Goal: Ask a question

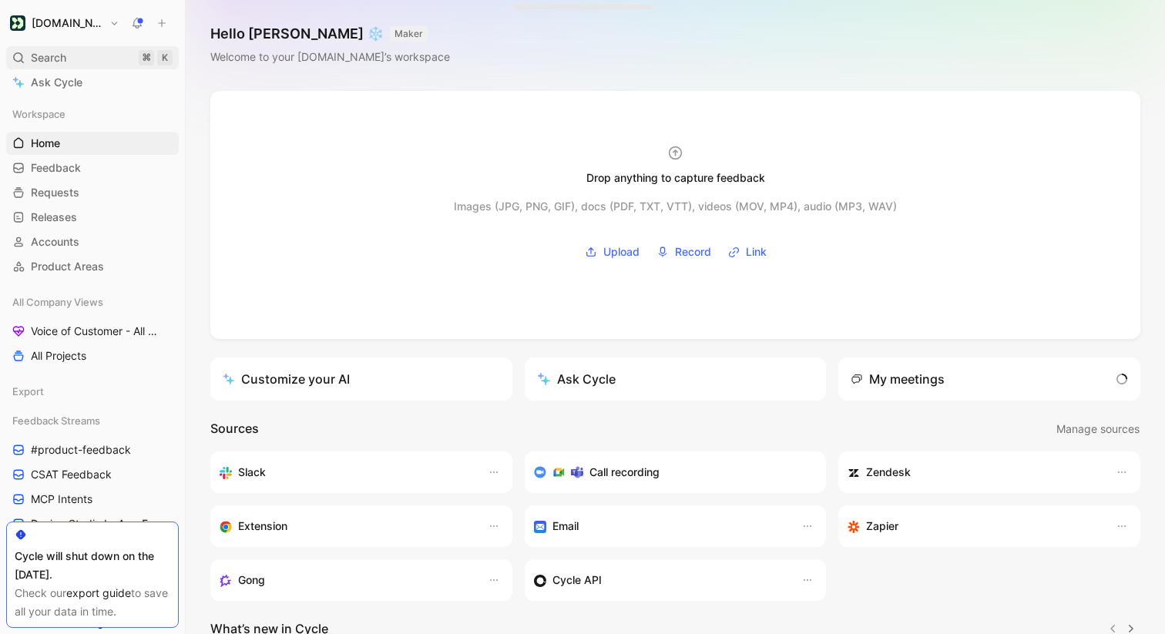
click at [81, 58] on div "Search ⌘ K" at bounding box center [92, 57] width 173 height 23
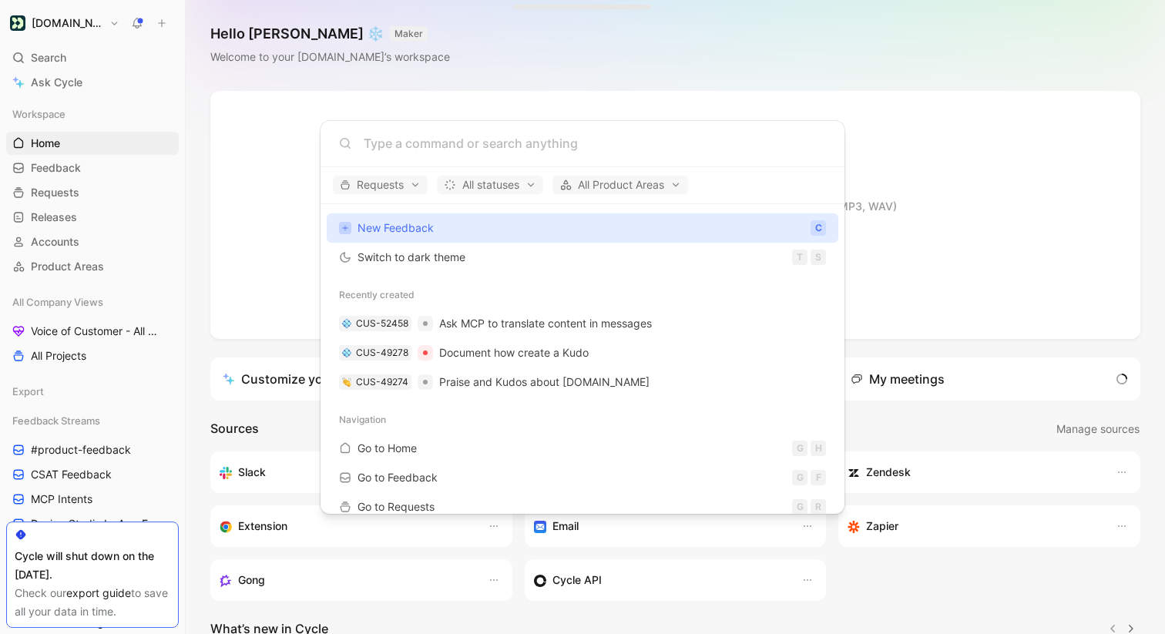
click at [119, 86] on body "[DOMAIN_NAME] Search ⌘ K Ask Cycle Workspace Home G then H Feedback G then F Re…" at bounding box center [582, 317] width 1165 height 634
click at [119, 86] on link "Ask Cycle" at bounding box center [92, 82] width 173 height 23
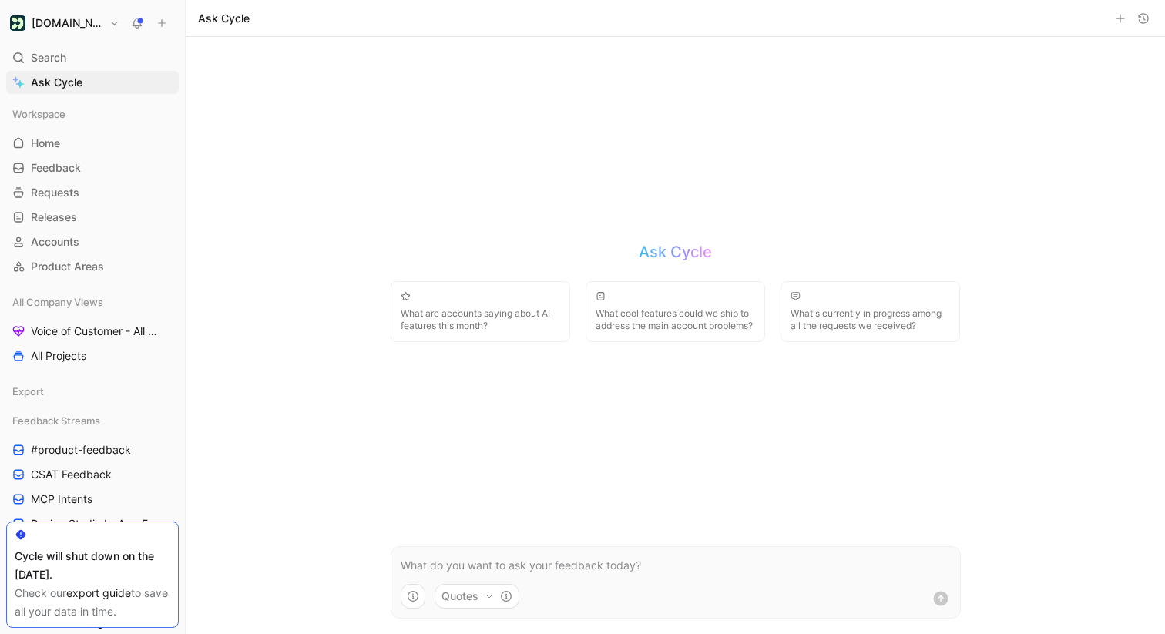
click at [599, 572] on p at bounding box center [676, 565] width 550 height 18
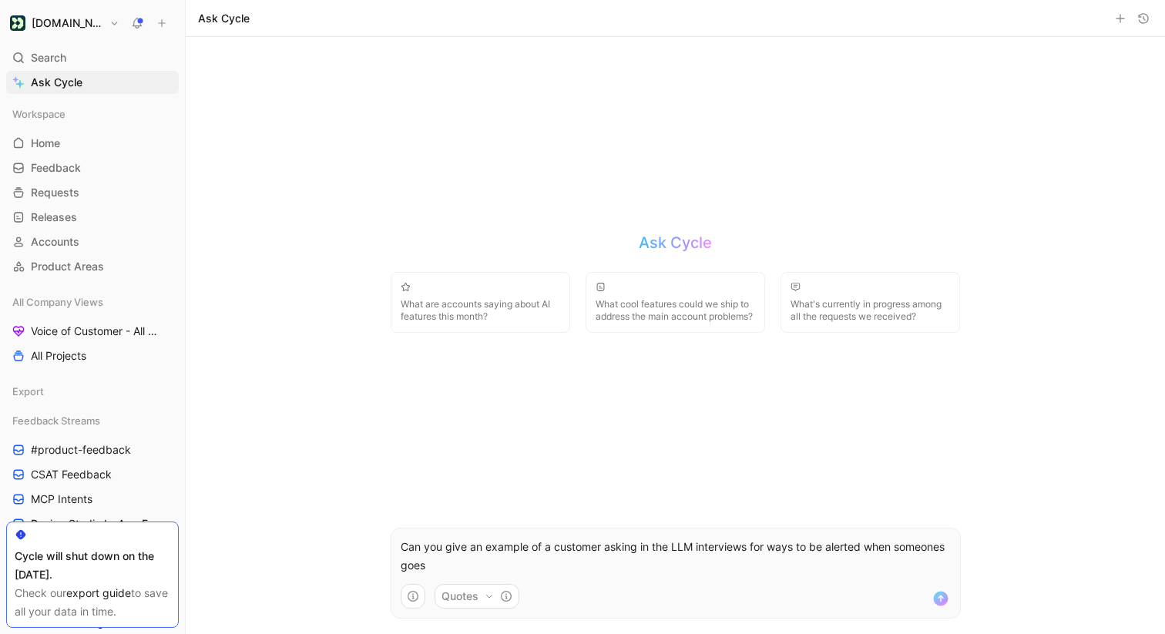
click at [473, 564] on p "Can you give an example of a customer asking in the LLM interviews for ways to …" at bounding box center [676, 556] width 550 height 37
click at [522, 562] on p "Can you give an example of a customer asking in the LLM interviews for ways to …" at bounding box center [676, 556] width 550 height 37
click at [932, 599] on icon "submit" at bounding box center [940, 598] width 18 height 18
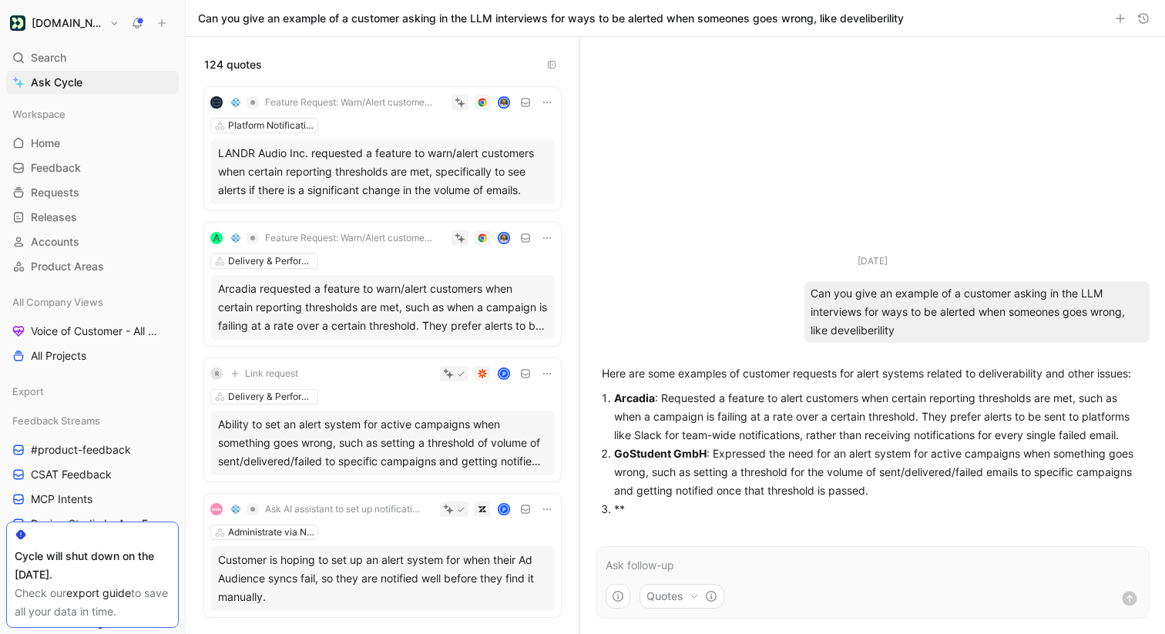
click at [449, 177] on div "LANDR Audio Inc. requested a feature to warn/alert customers when certain repor…" at bounding box center [382, 171] width 329 height 55
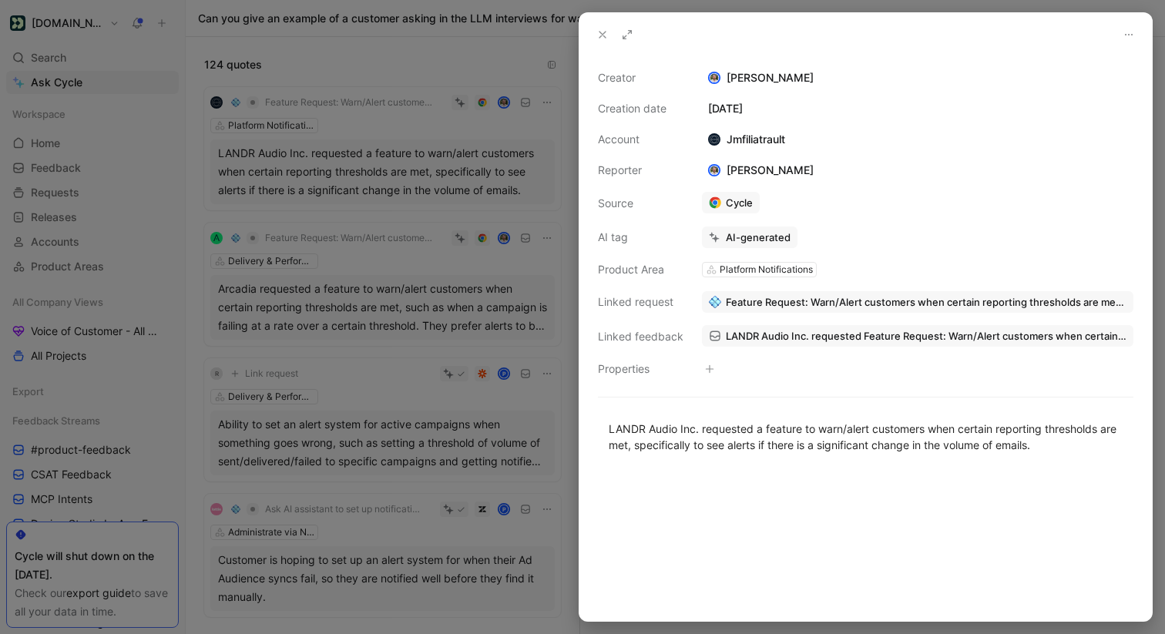
click at [481, 375] on div at bounding box center [582, 317] width 1165 height 634
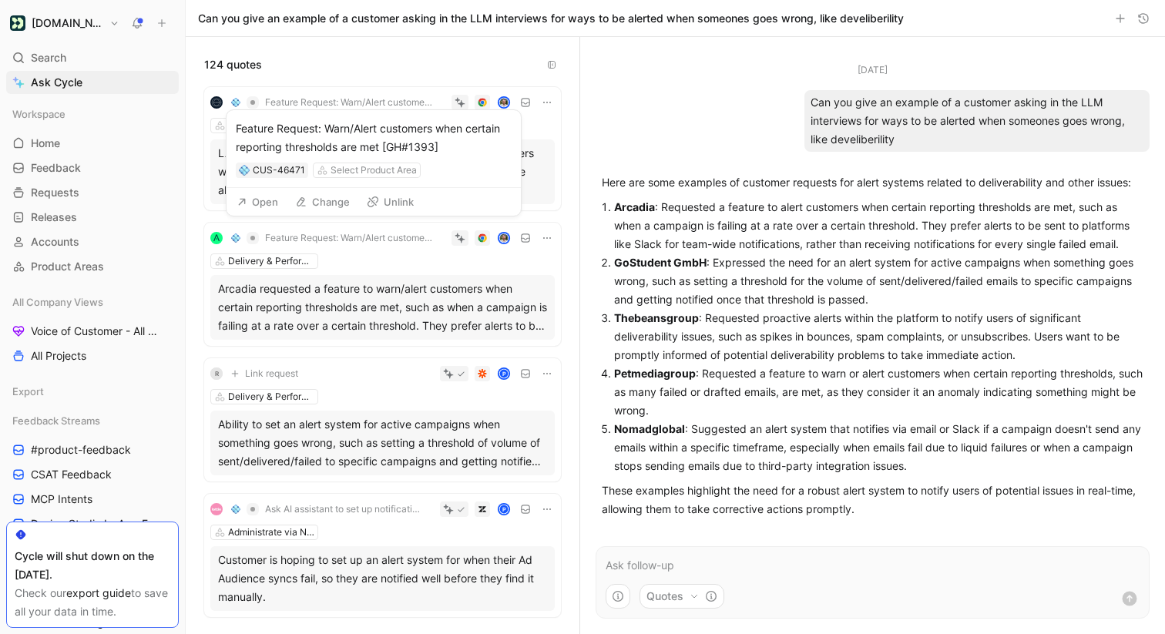
click at [267, 200] on button "Open" at bounding box center [257, 202] width 55 height 22
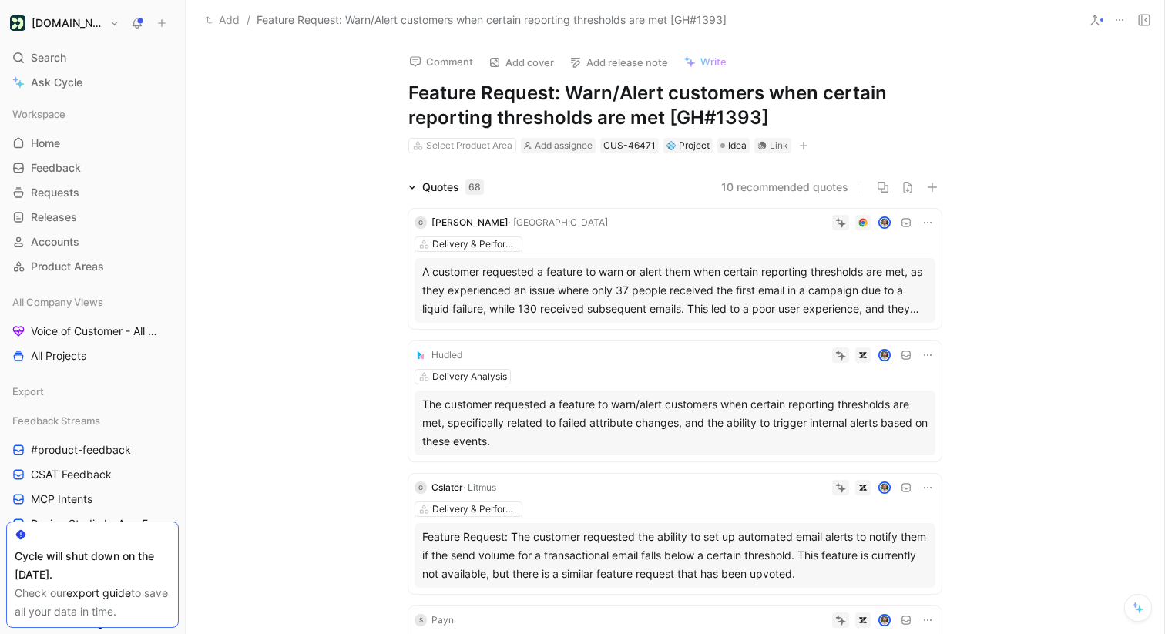
click at [552, 119] on h1 "Feature Request: Warn/Alert customers when certain reporting thresholds are met…" at bounding box center [674, 105] width 533 height 49
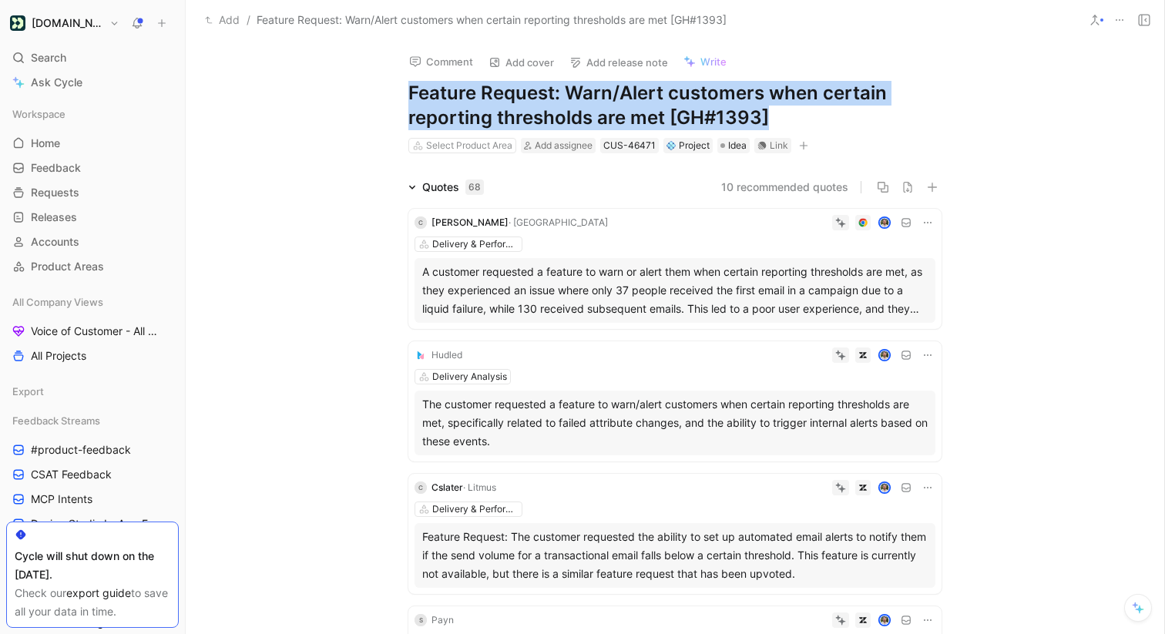
click at [552, 119] on h1 "Feature Request: Warn/Alert customers when certain reporting thresholds are met…" at bounding box center [674, 105] width 533 height 49
copy h1 "Feature Request: Warn/Alert customers when certain reporting thresholds are met…"
click at [100, 324] on span "Voice of Customer - All Areas" at bounding box center [94, 331] width 126 height 15
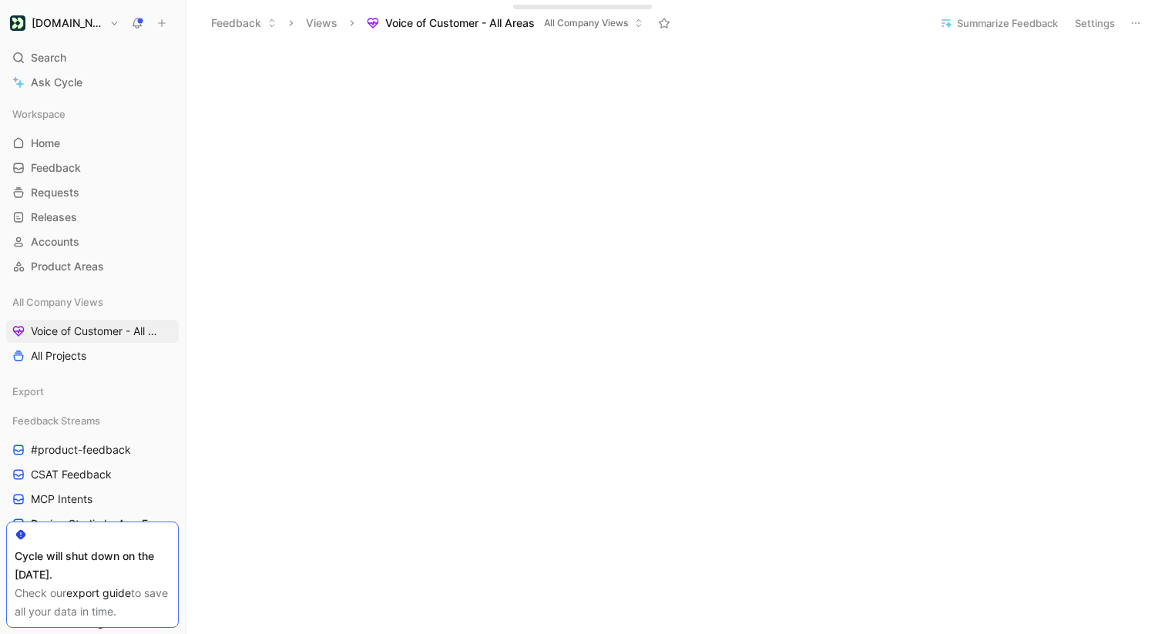
scroll to position [313, 0]
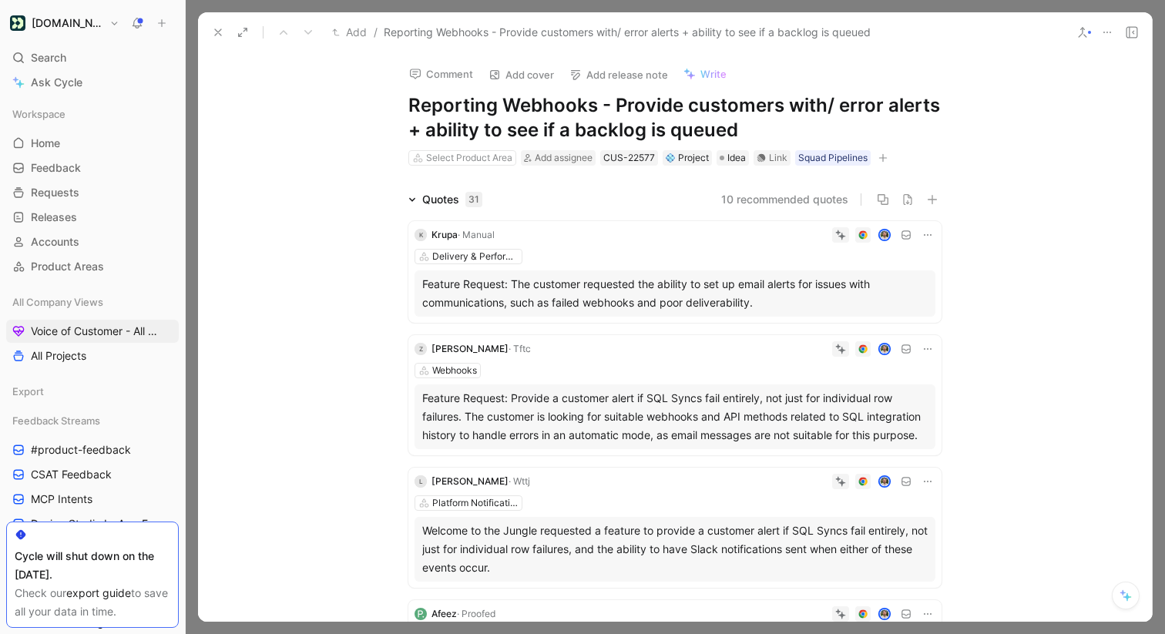
click at [1083, 38] on icon at bounding box center [1082, 32] width 12 height 12
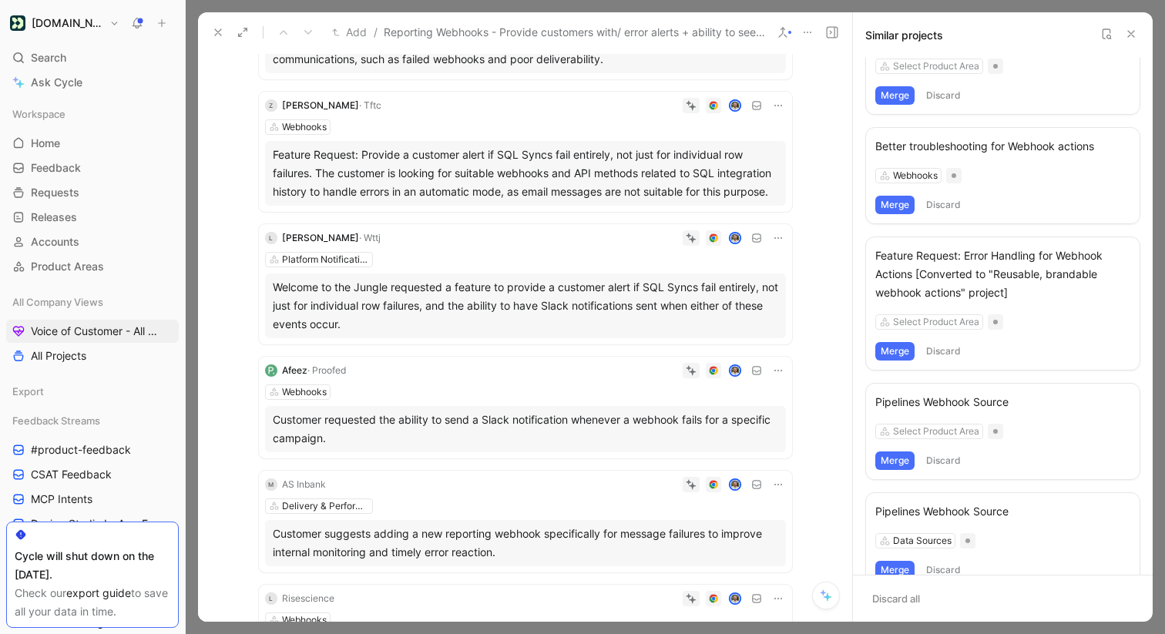
scroll to position [248, 0]
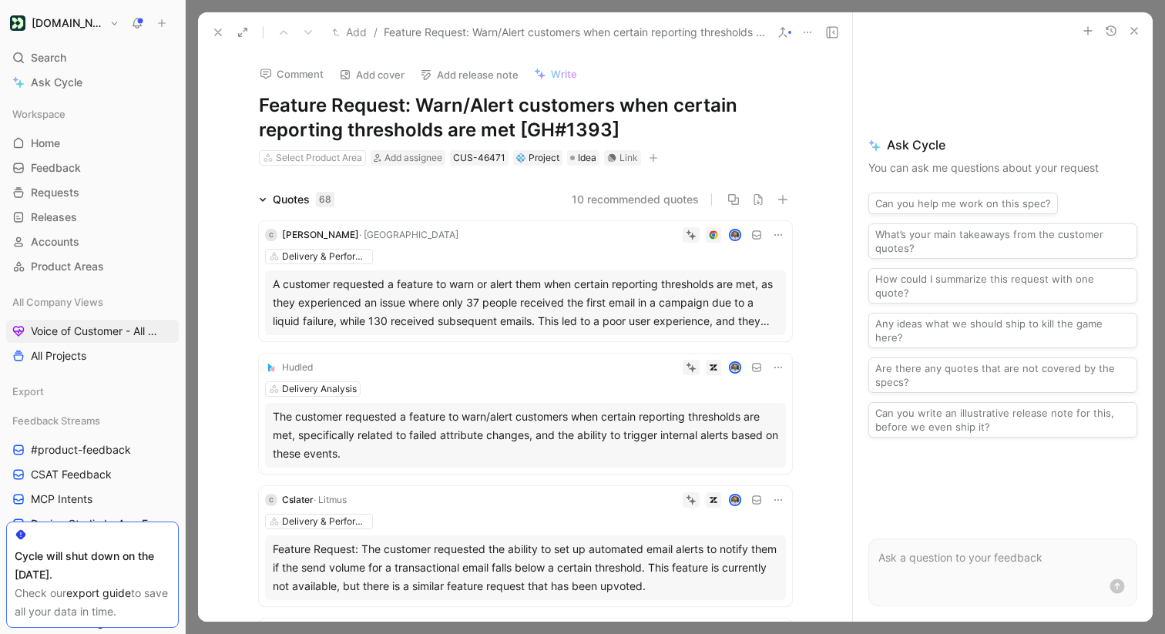
click at [217, 34] on icon at bounding box center [218, 32] width 12 height 12
click at [804, 35] on icon at bounding box center [807, 32] width 12 height 12
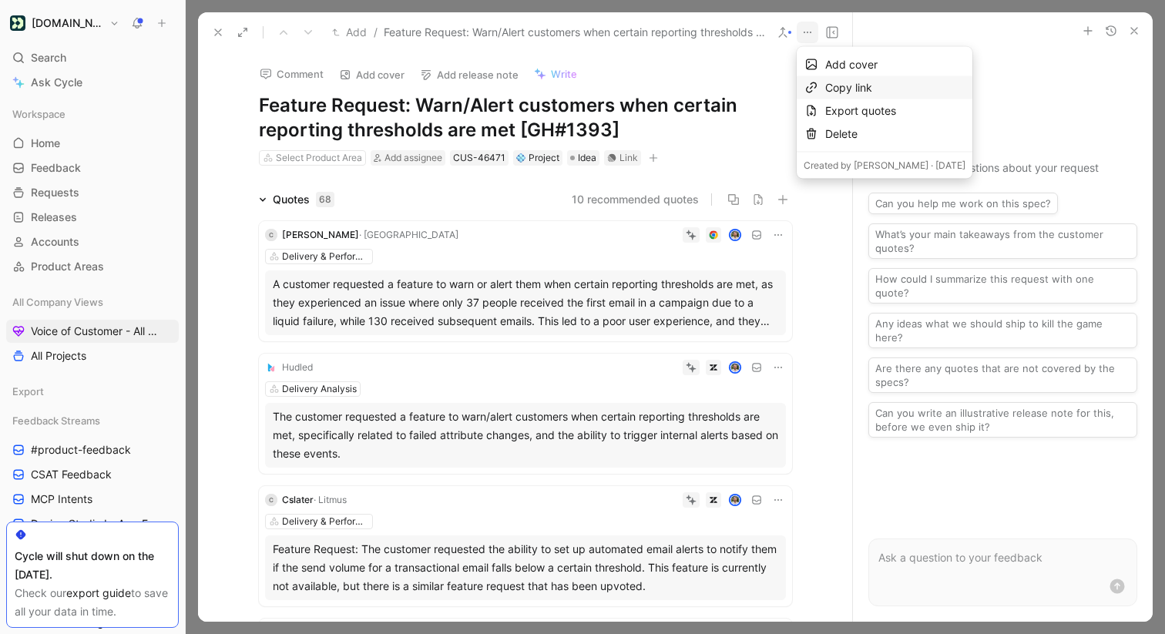
click at [833, 76] on div "Copy link" at bounding box center [885, 87] width 176 height 23
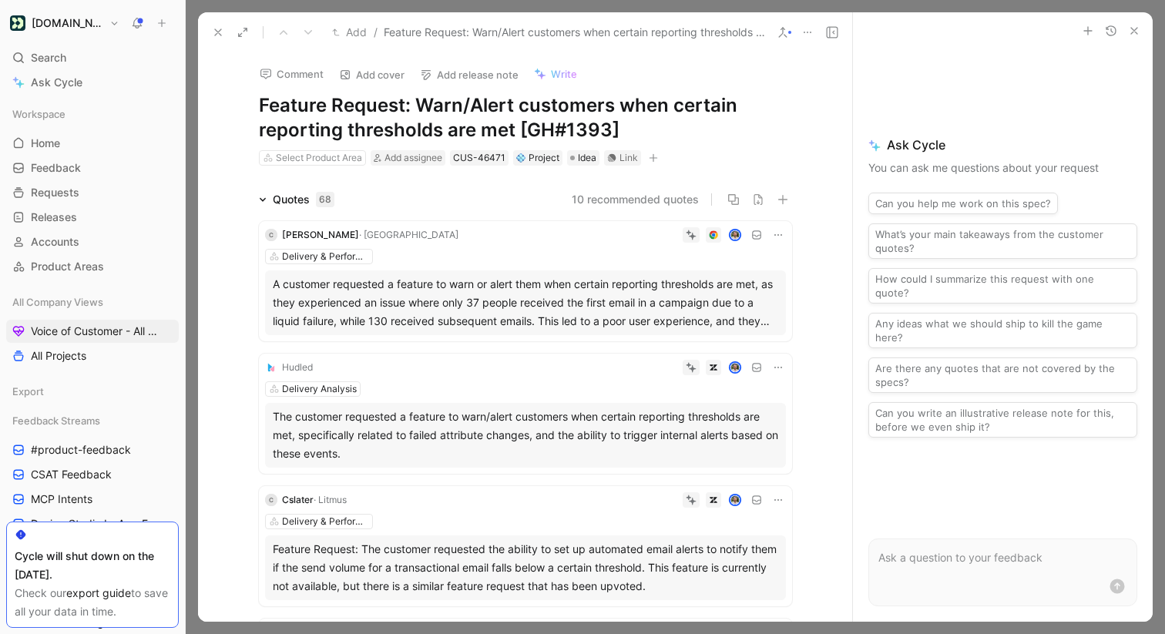
click at [221, 24] on button at bounding box center [218, 33] width 22 height 22
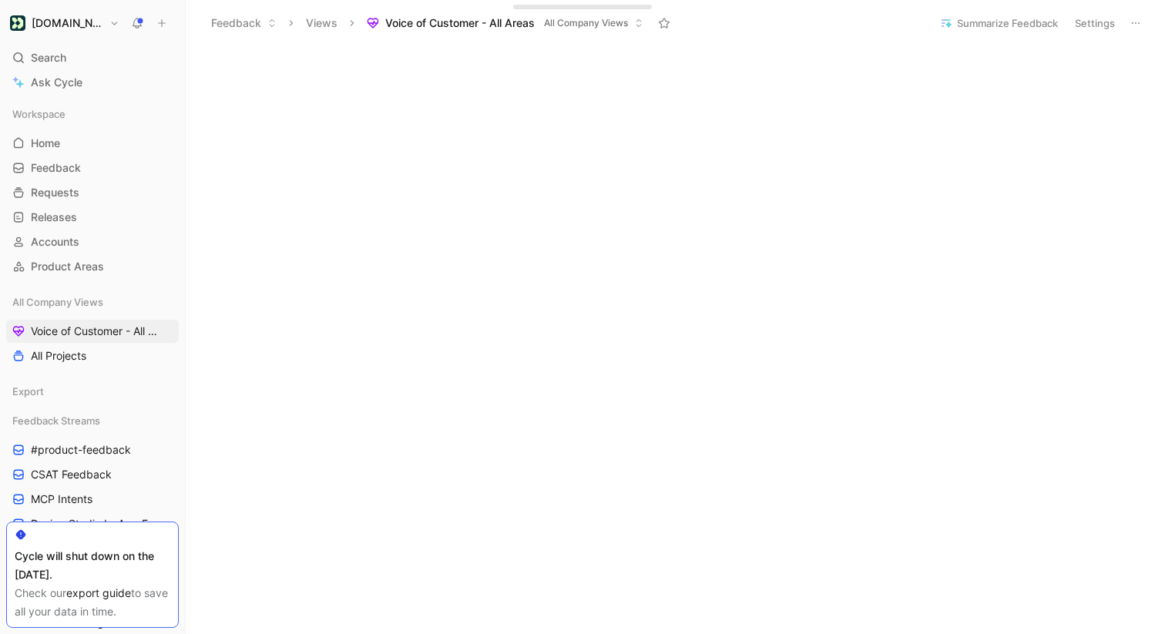
scroll to position [330, 0]
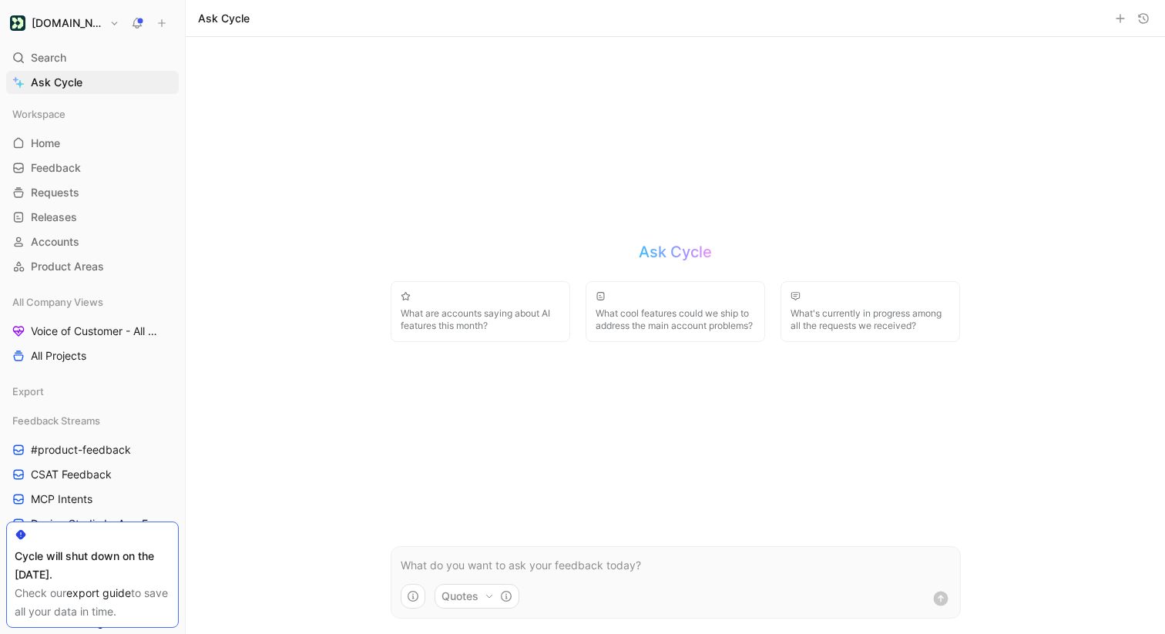
click at [502, 577] on form "Quotes" at bounding box center [676, 582] width 570 height 72
click at [492, 568] on p at bounding box center [676, 565] width 550 height 18
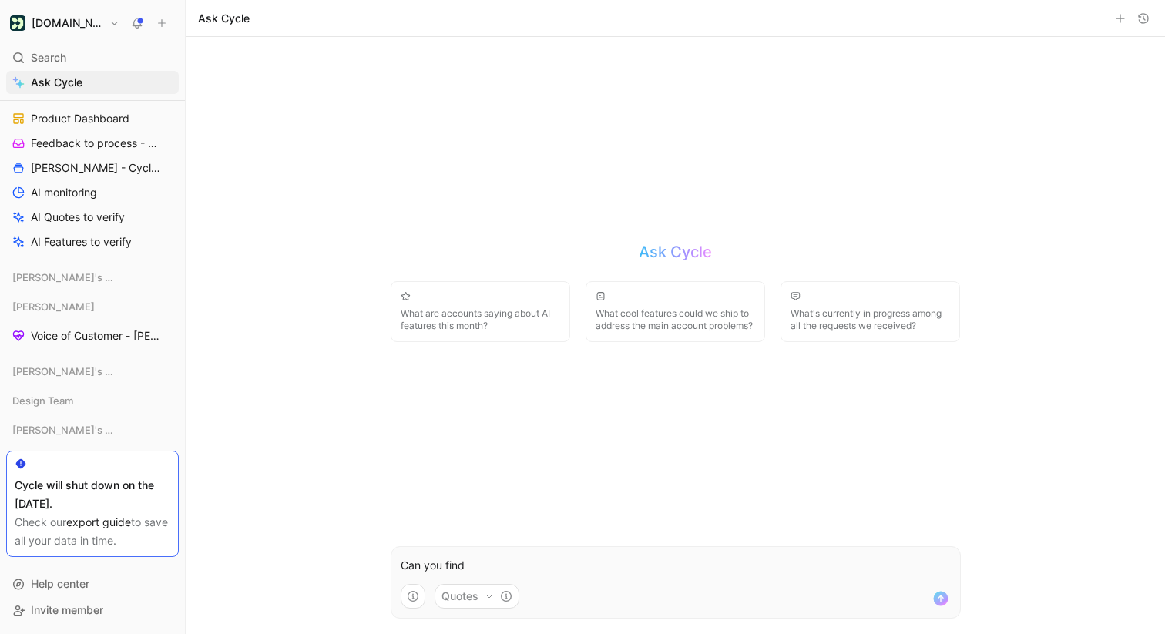
scroll to position [1479, 0]
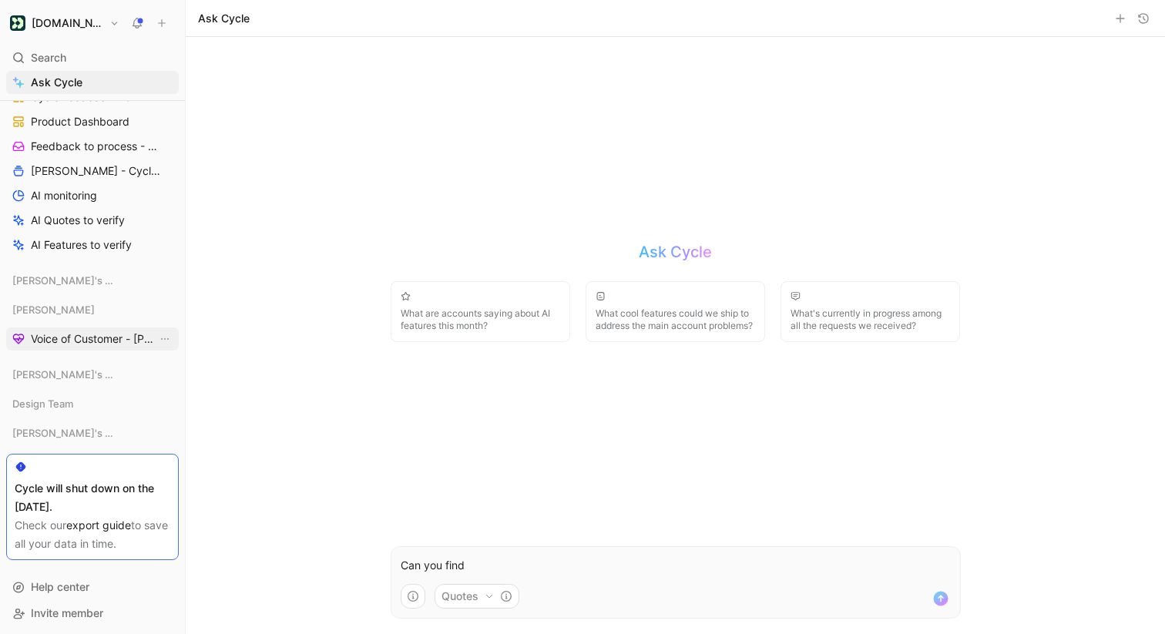
click at [88, 340] on span "Voice of Customer - [PERSON_NAME]" at bounding box center [94, 338] width 126 height 15
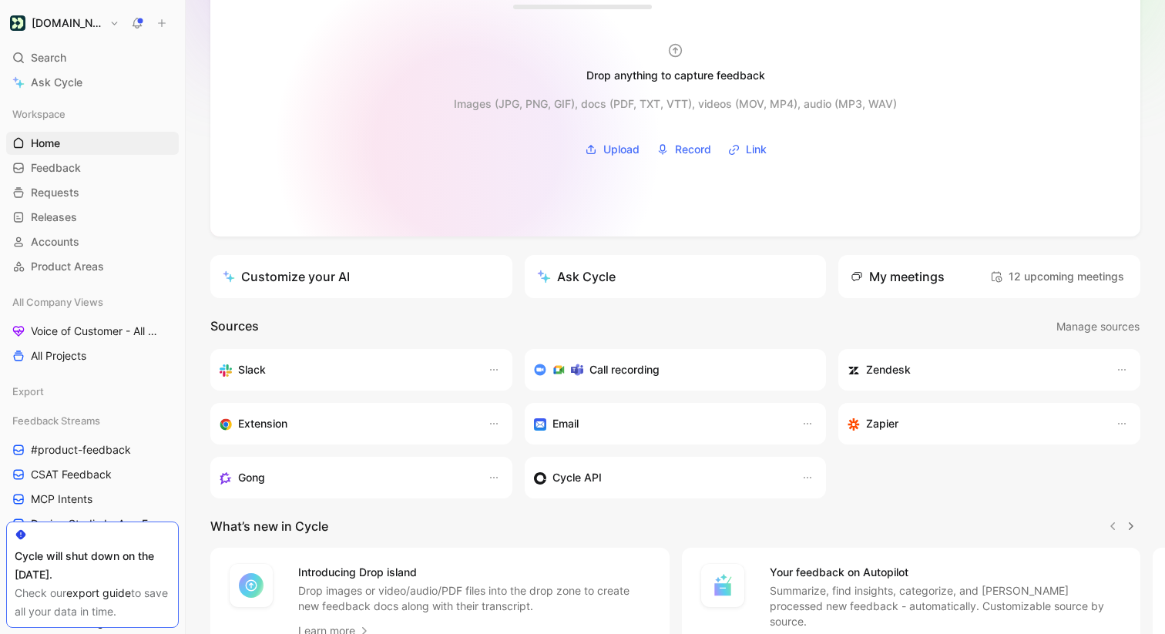
scroll to position [223, 0]
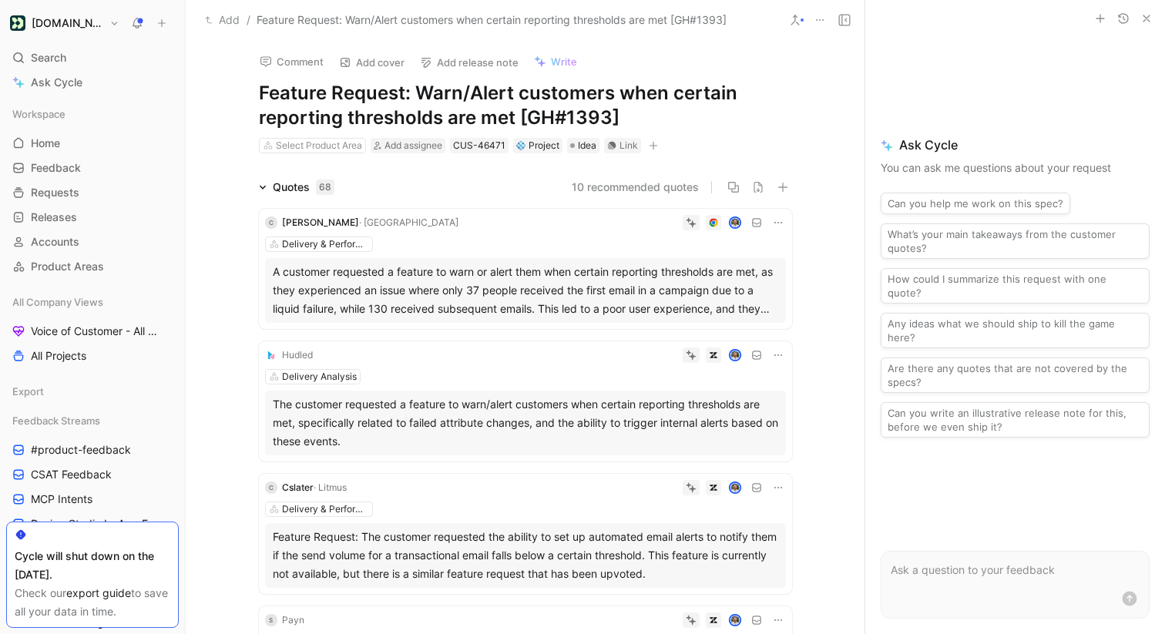
click at [471, 290] on div "A customer requested a feature to warn or alert them when certain reporting thr…" at bounding box center [525, 290] width 505 height 55
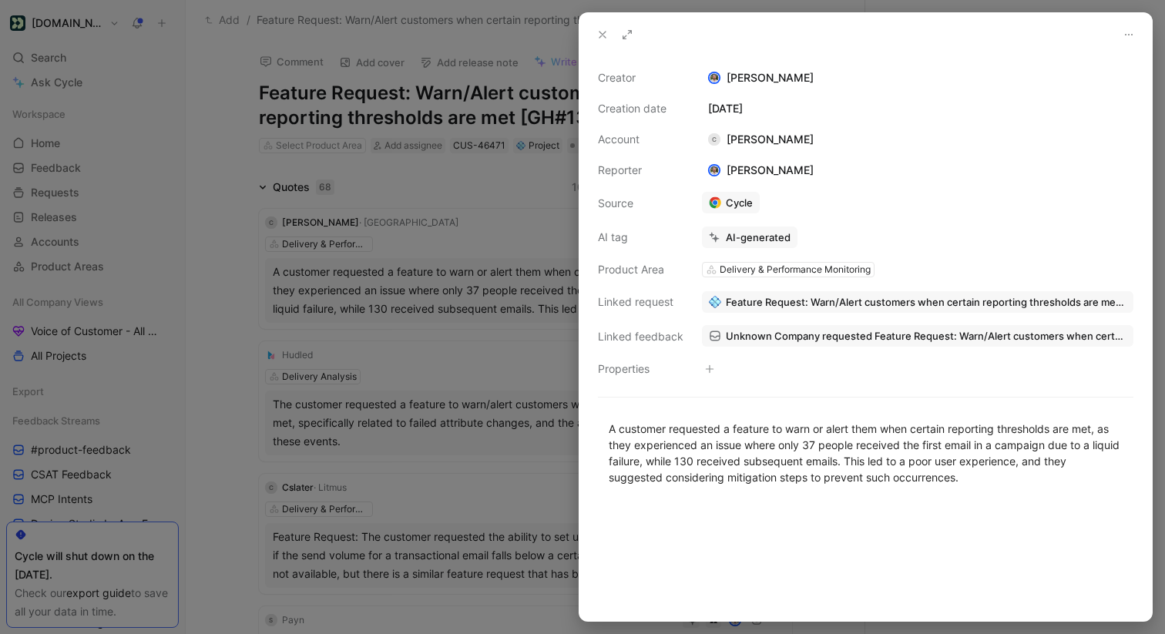
click at [471, 290] on div at bounding box center [582, 317] width 1165 height 634
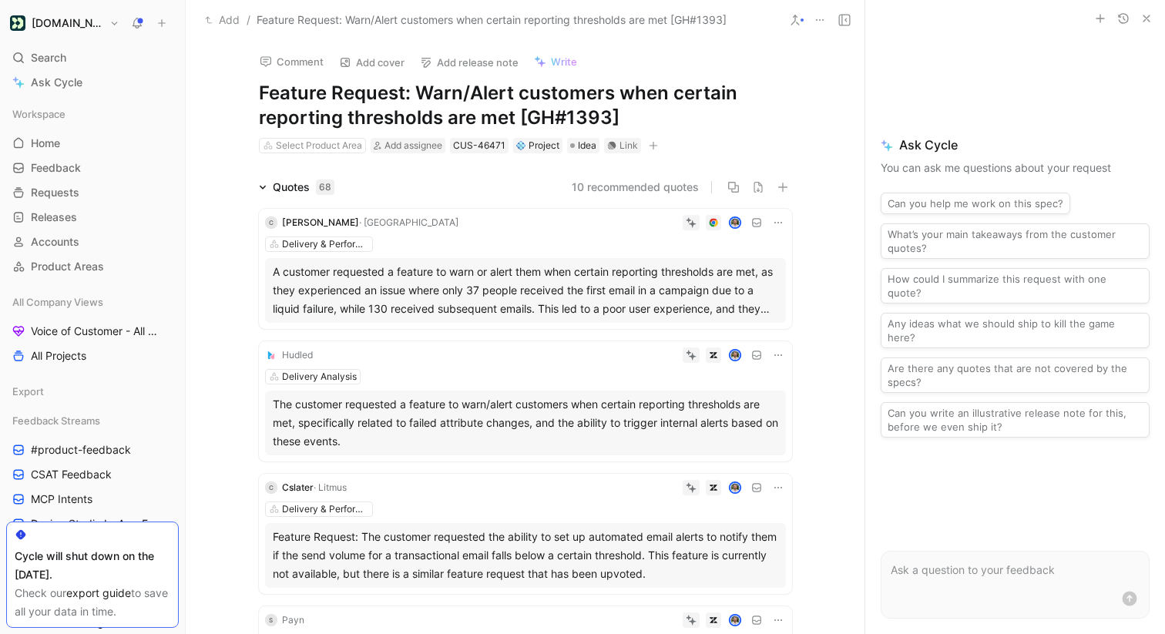
click at [558, 565] on div "Feature Request: The customer requested the ability to set up automated email a…" at bounding box center [525, 555] width 505 height 55
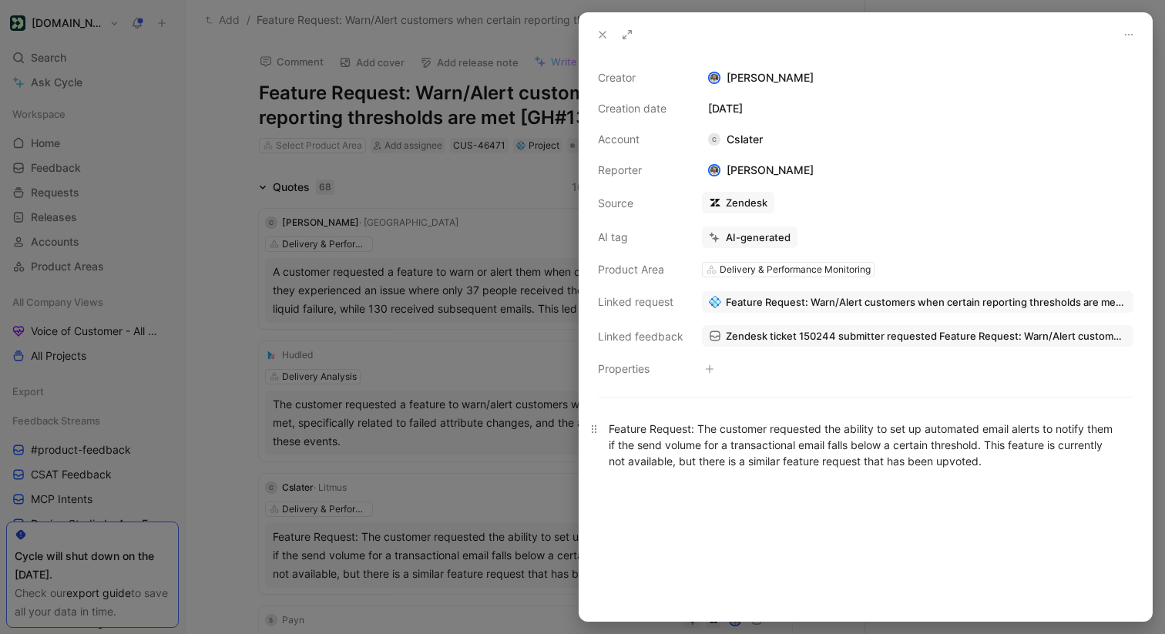
click at [790, 424] on div "Feature Request: The customer requested the ability to set up automated email a…" at bounding box center [866, 445] width 514 height 49
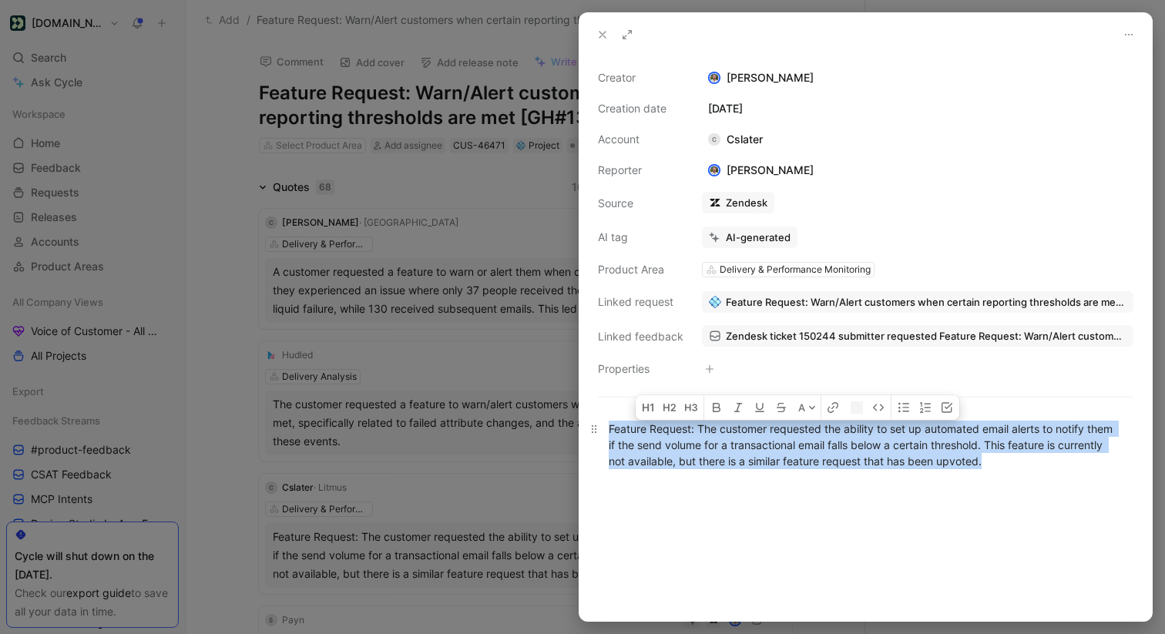
click at [790, 424] on div "Feature Request: The customer requested the ability to set up automated email a…" at bounding box center [866, 445] width 514 height 49
copy div "Feature Request: The customer requested the ability to set up automated email a…"
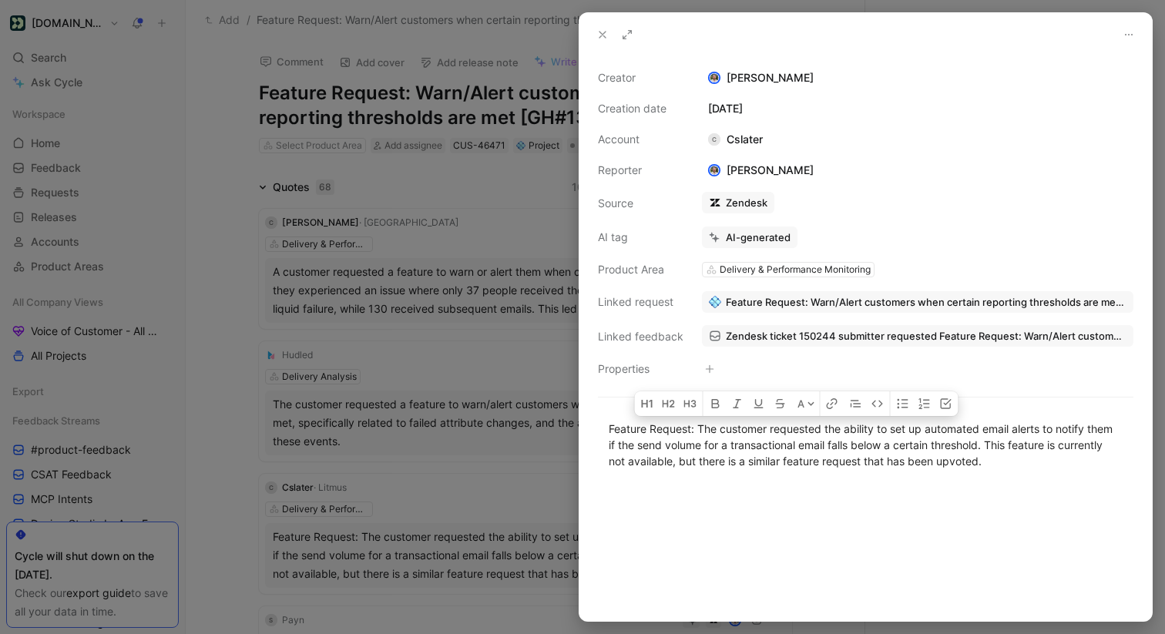
click at [512, 324] on div at bounding box center [582, 317] width 1165 height 634
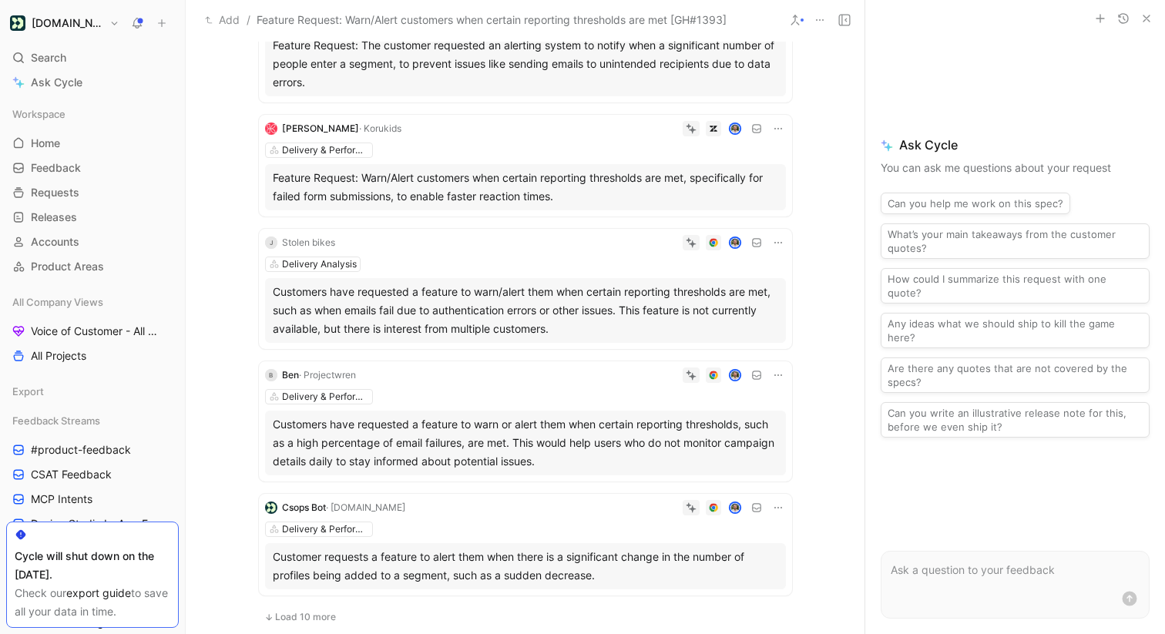
scroll to position [871, 0]
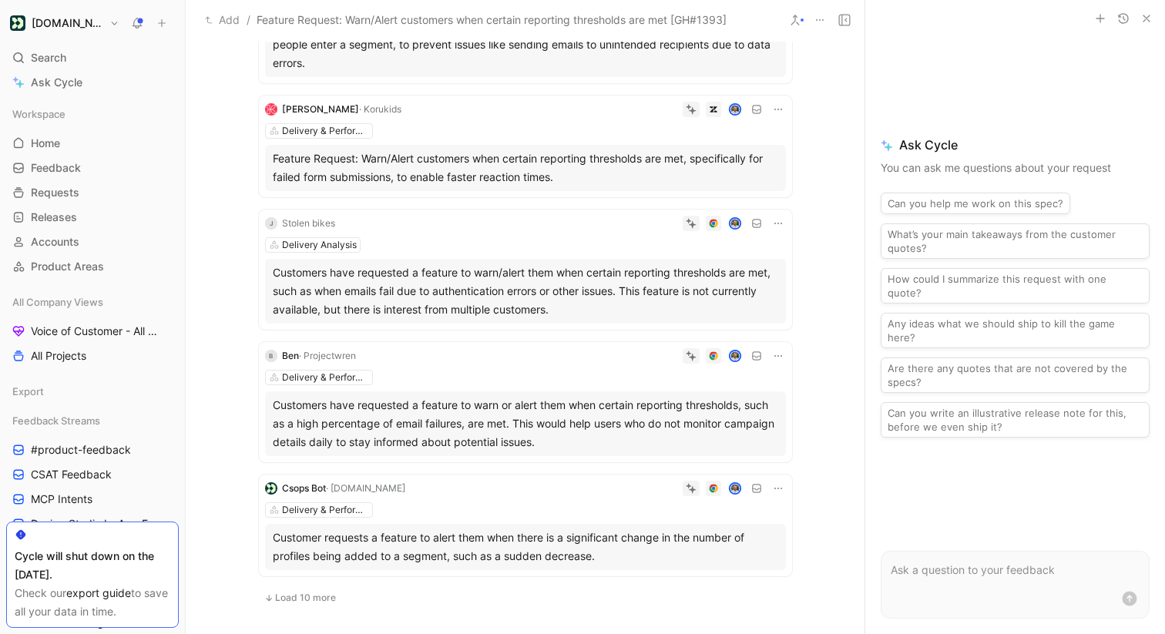
click at [582, 435] on div "Customers have requested a feature to warn or alert them when certain reporting…" at bounding box center [525, 423] width 505 height 55
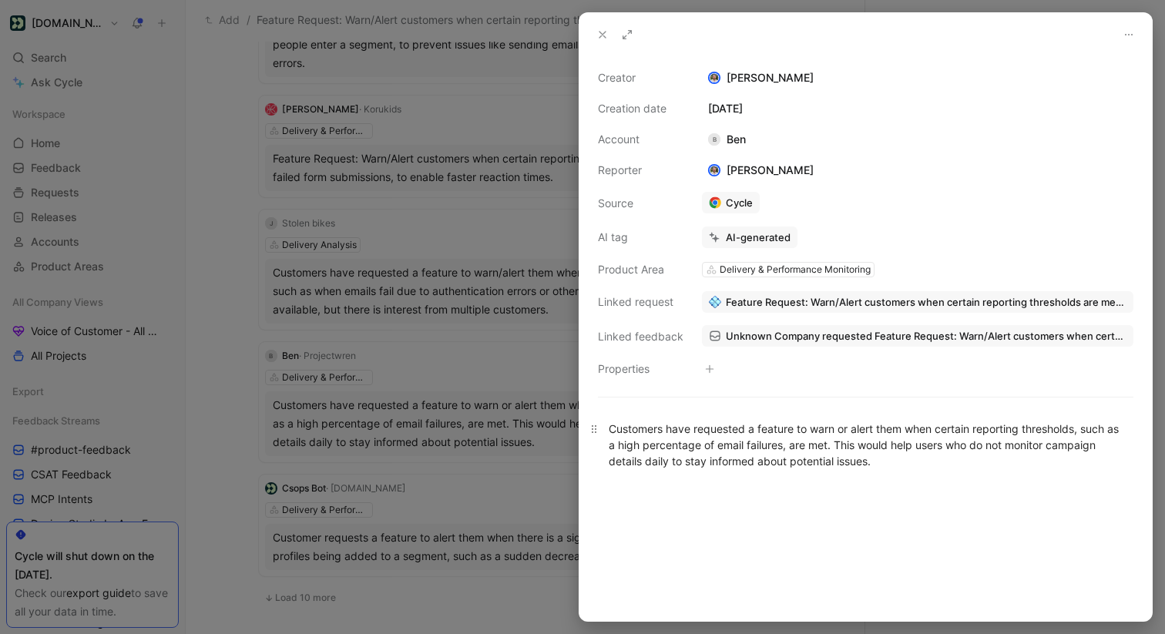
click at [715, 449] on div "Customers have requested a feature to warn or alert them when certain reporting…" at bounding box center [866, 445] width 514 height 49
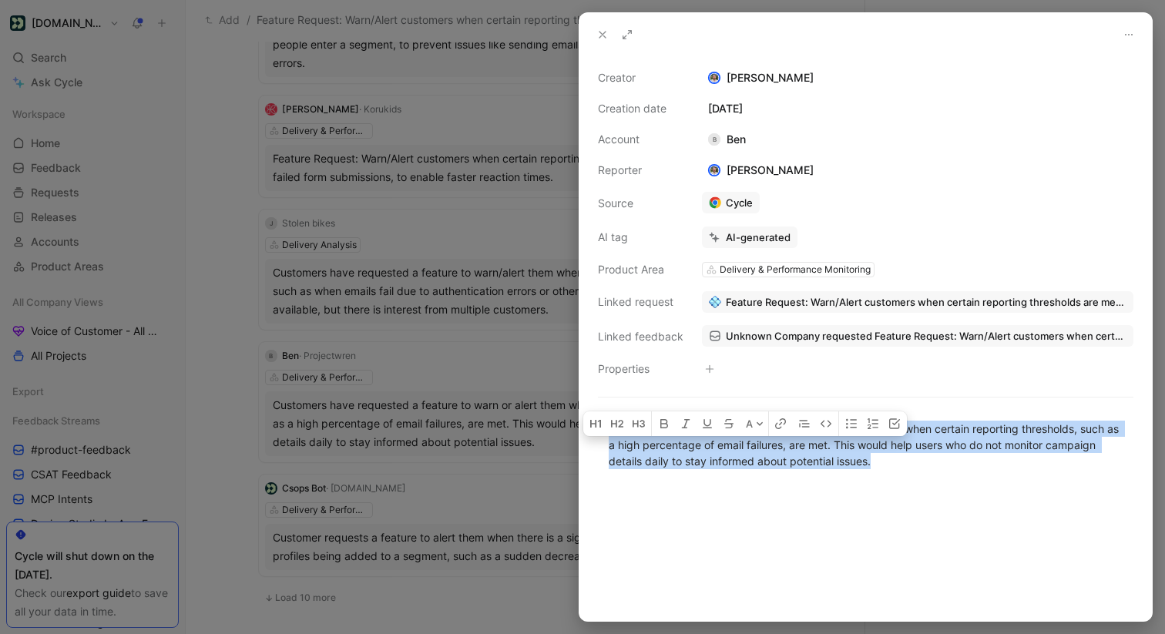
click at [715, 449] on div "Customers have requested a feature to warn or alert them when certain reporting…" at bounding box center [866, 445] width 514 height 49
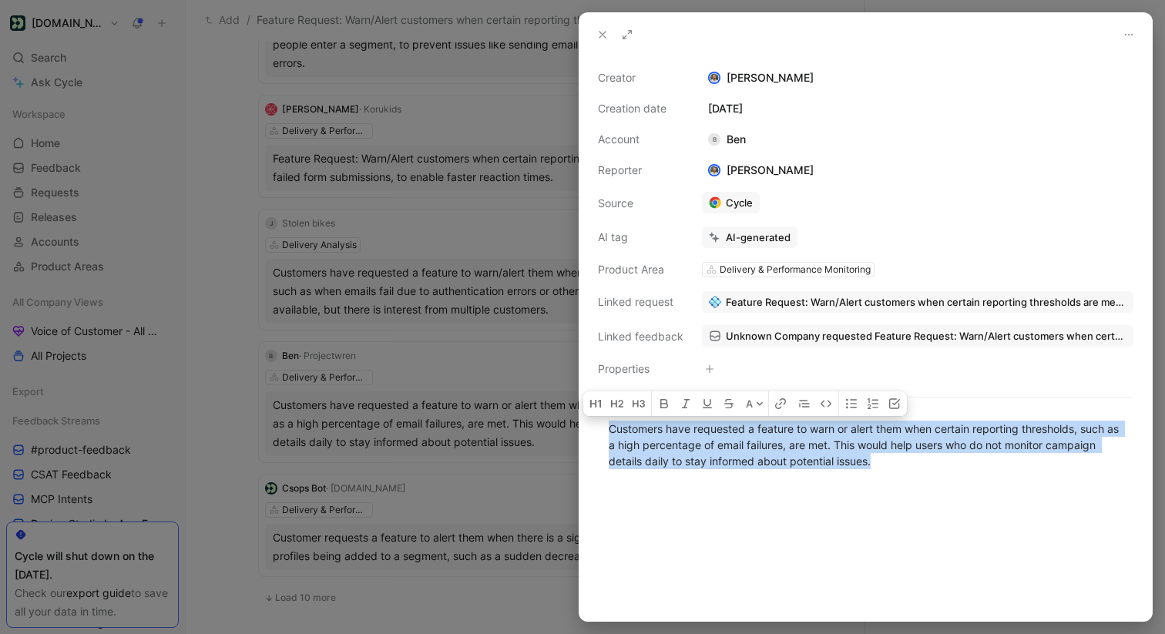
copy div "Customers have requested a feature to warn or alert them when certain reporting…"
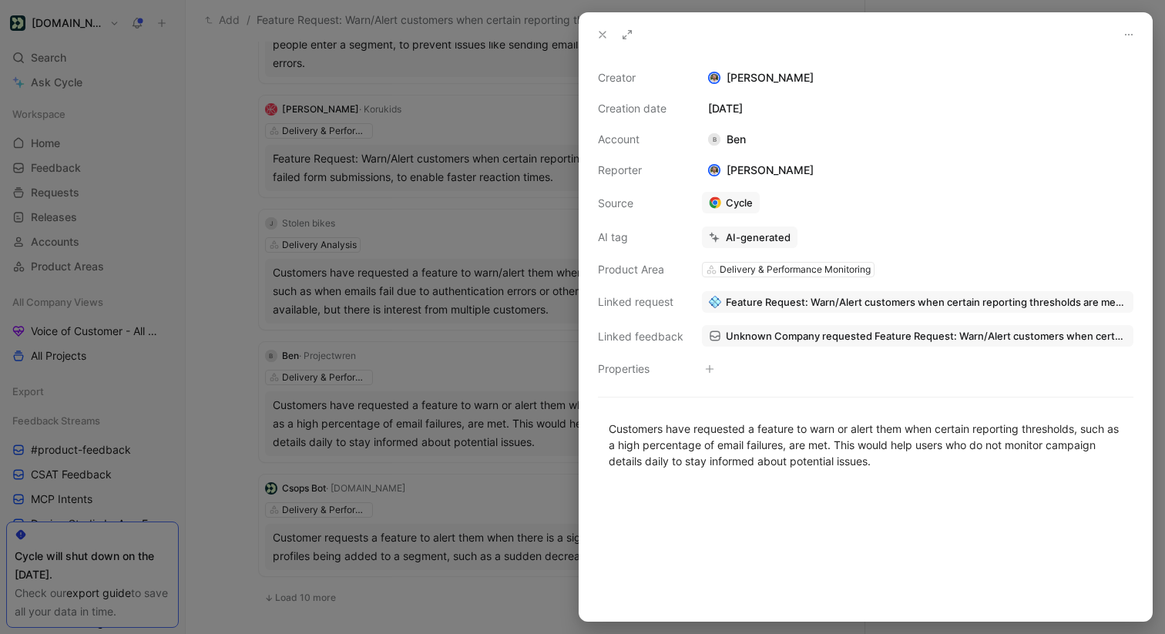
click at [390, 369] on div at bounding box center [582, 317] width 1165 height 634
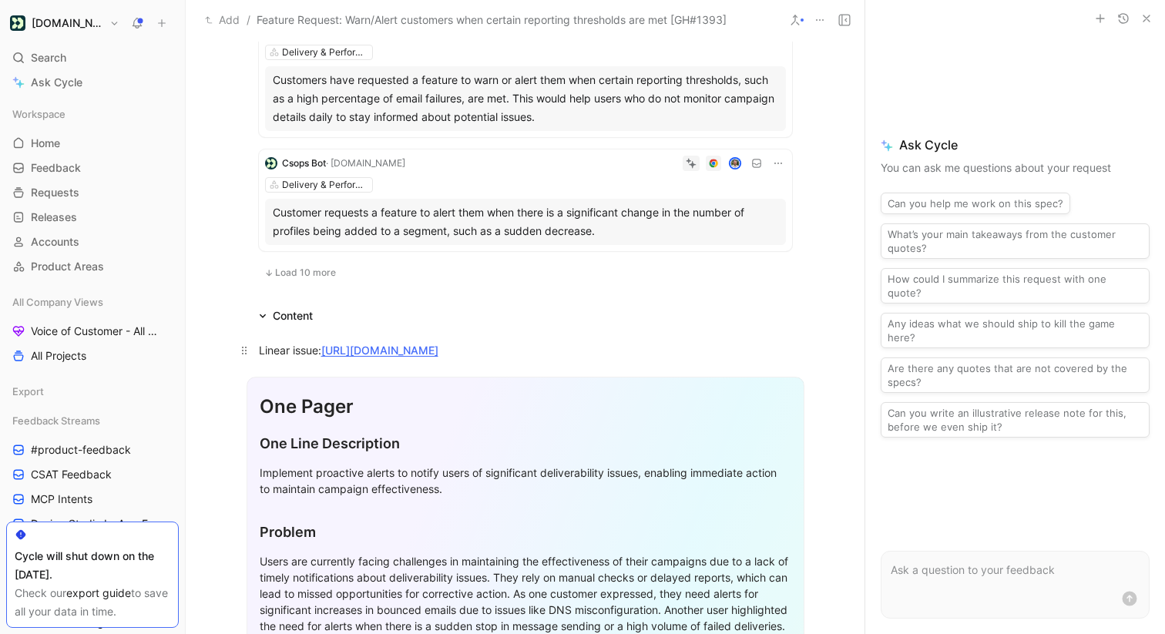
scroll to position [1157, 0]
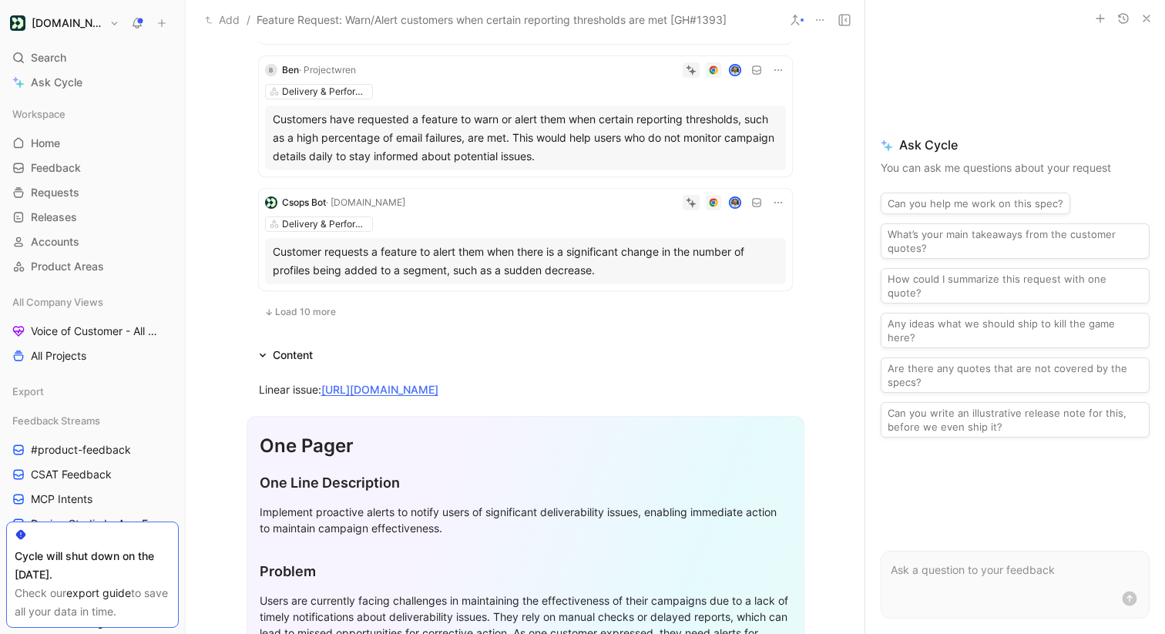
click at [317, 310] on span "Load 10 more" at bounding box center [305, 312] width 61 height 12
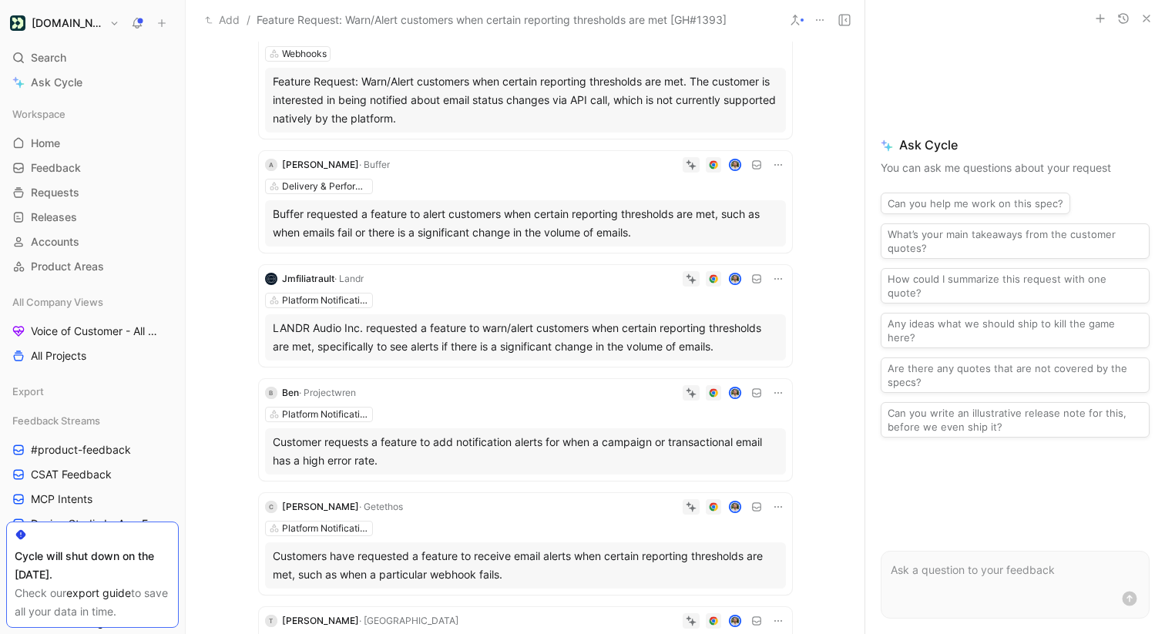
scroll to position [1726, 0]
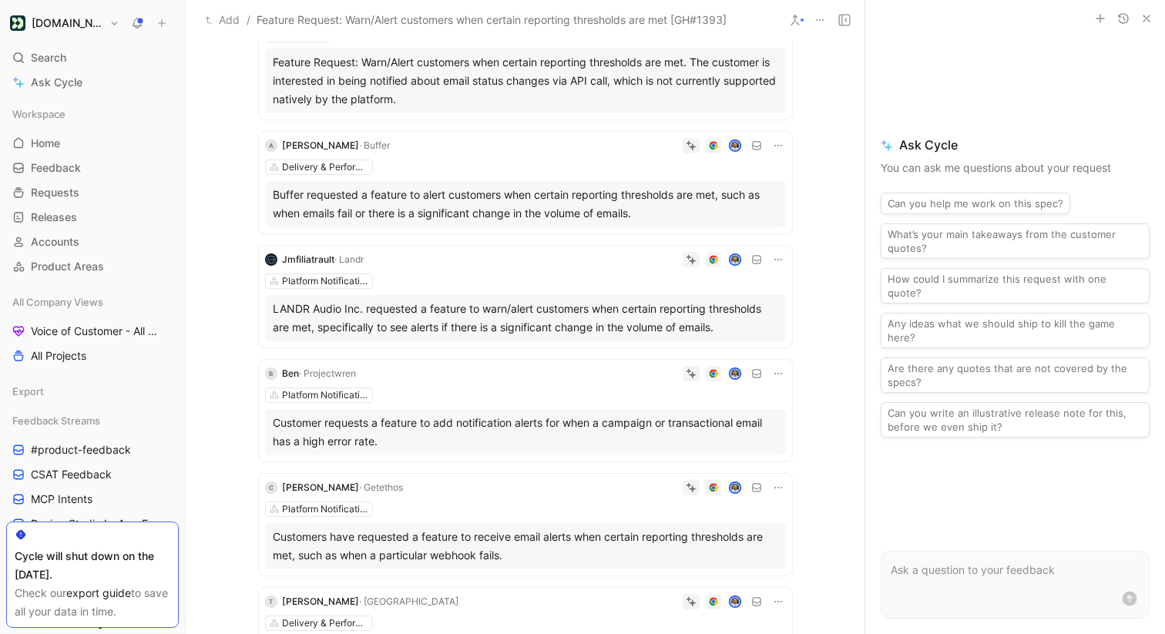
click at [541, 428] on div "Customer requests a feature to add notification alerts for when a campaign or t…" at bounding box center [525, 432] width 505 height 37
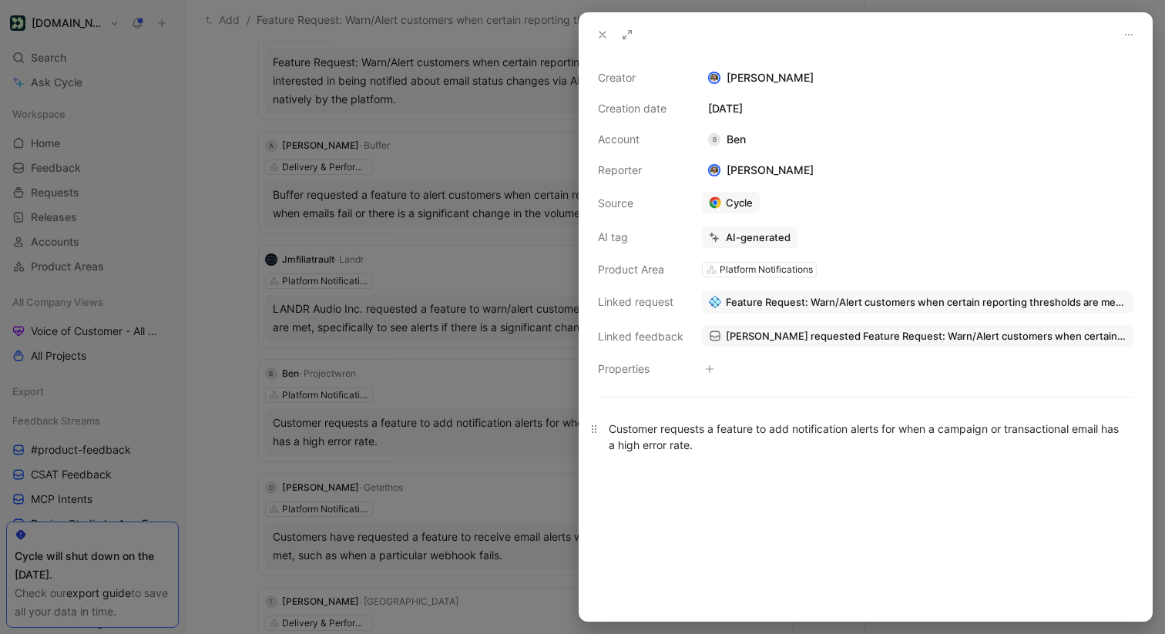
click at [653, 445] on div "Customer requests a feature to add notification alerts for when a campaign or t…" at bounding box center [866, 437] width 514 height 32
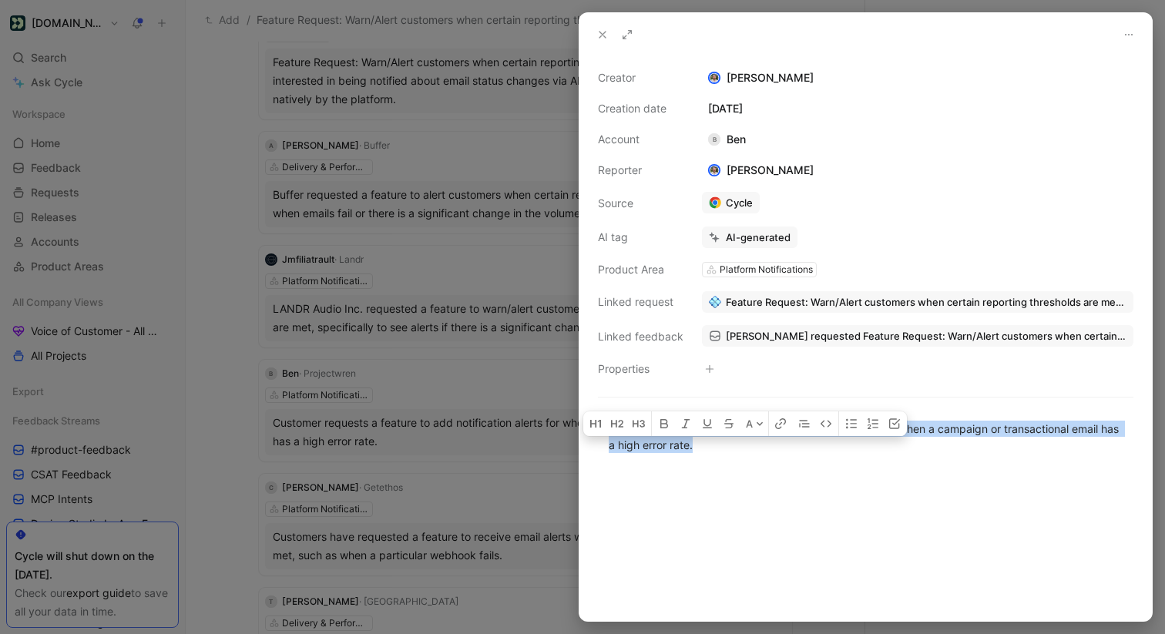
click at [653, 445] on div "Customer requests a feature to add notification alerts for when a campaign or t…" at bounding box center [866, 437] width 514 height 32
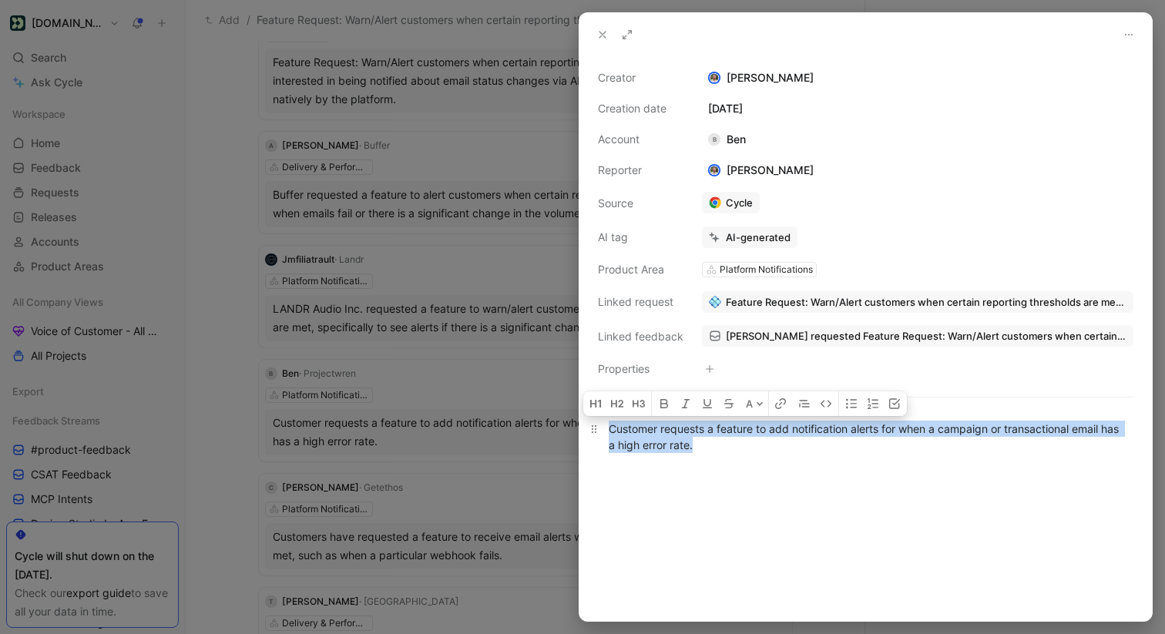
copy div "Customer requests a feature to add notification alerts for when a campaign or t…"
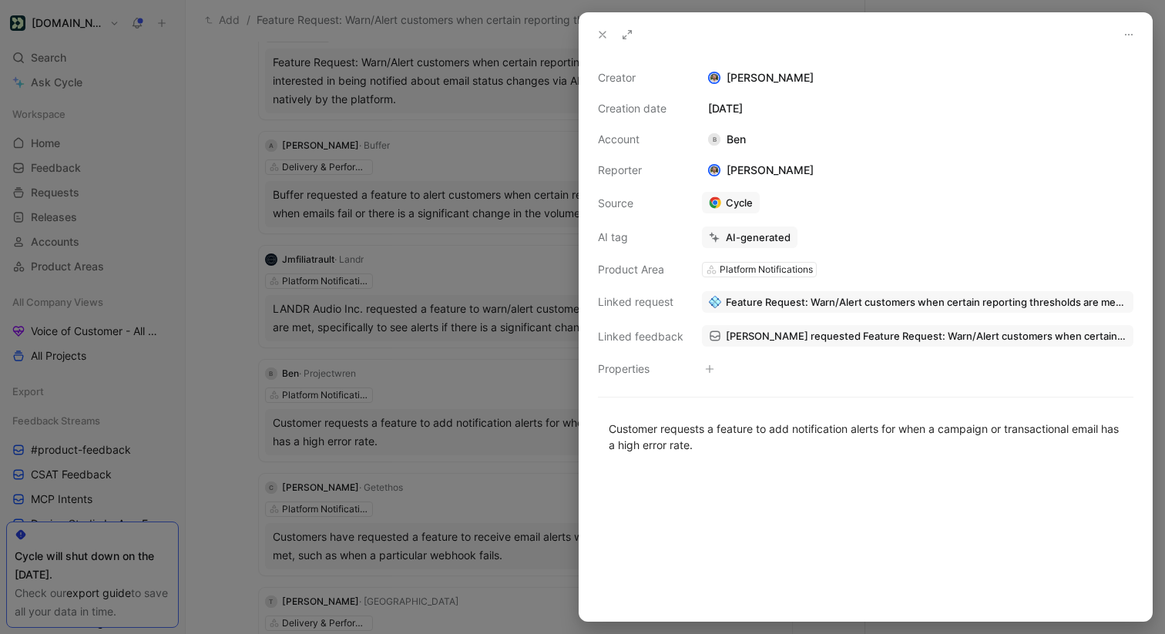
click at [528, 381] on div at bounding box center [582, 317] width 1165 height 634
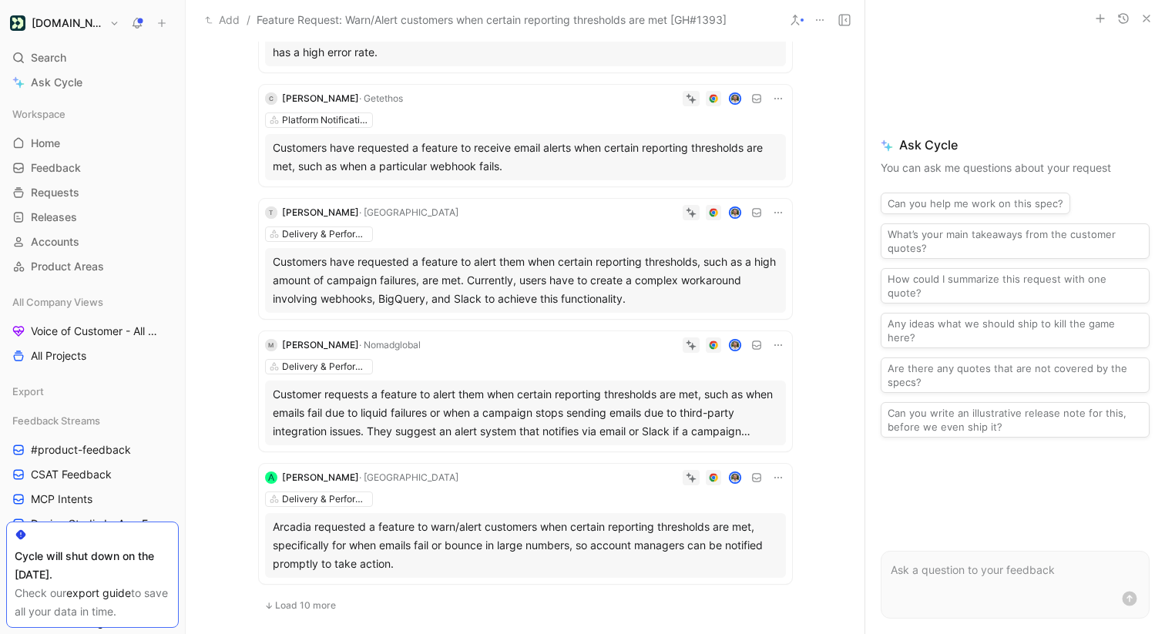
scroll to position [2201, 0]
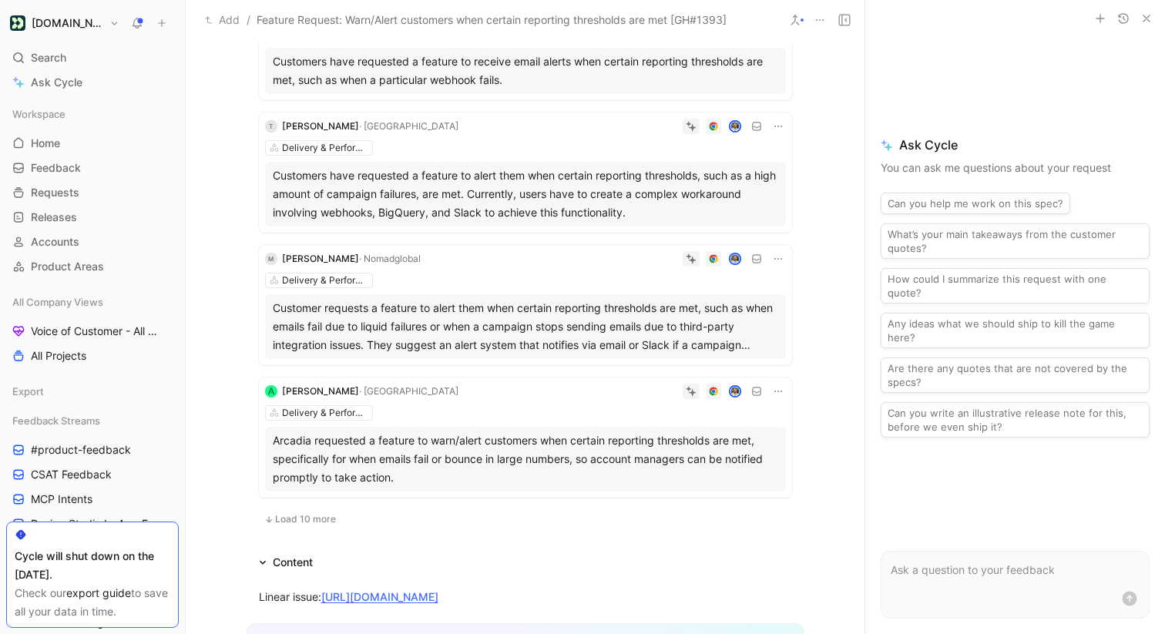
click at [620, 294] on div "Customer requests a feature to alert them when certain reporting thresholds are…" at bounding box center [525, 326] width 521 height 65
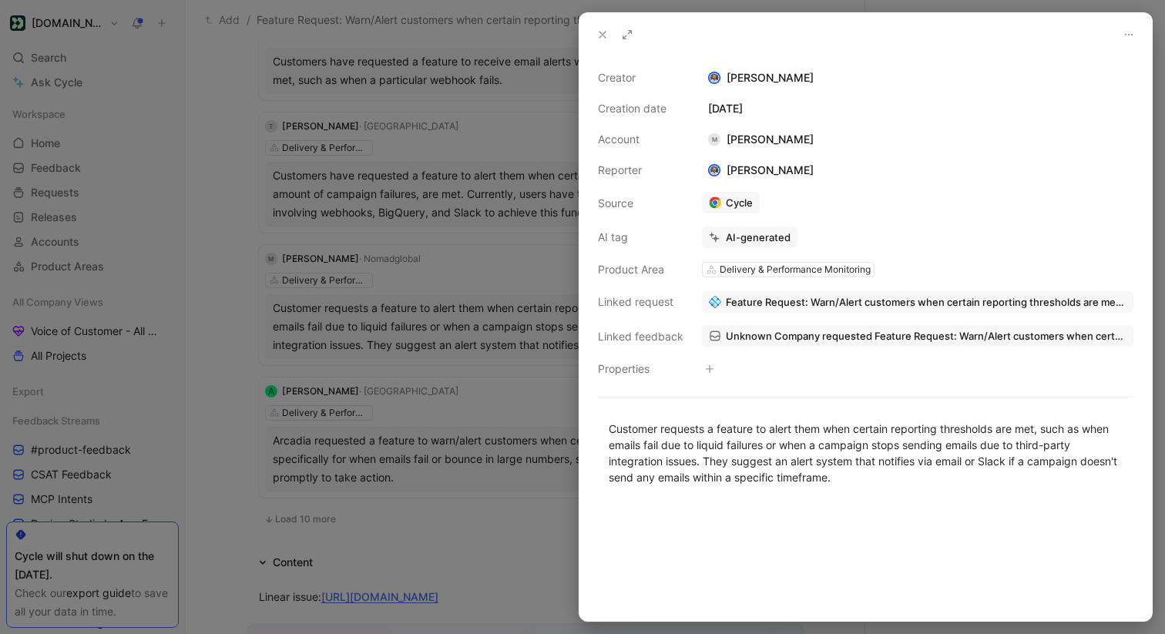
click at [541, 287] on div at bounding box center [582, 317] width 1165 height 634
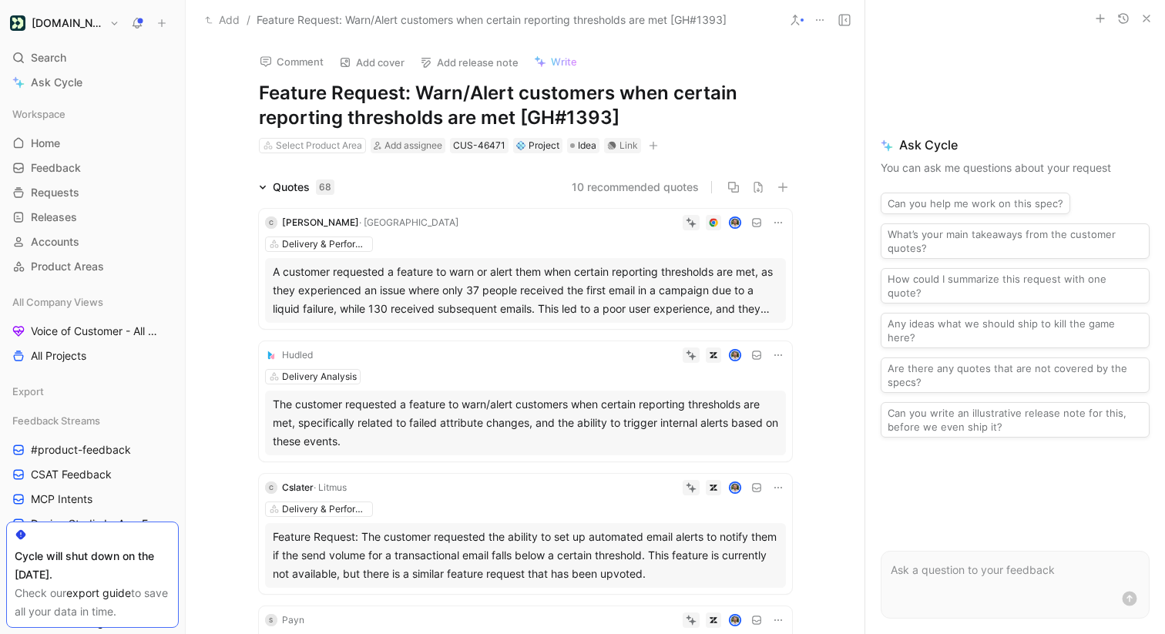
click at [642, 192] on button "10 recommended quotes" at bounding box center [635, 187] width 127 height 18
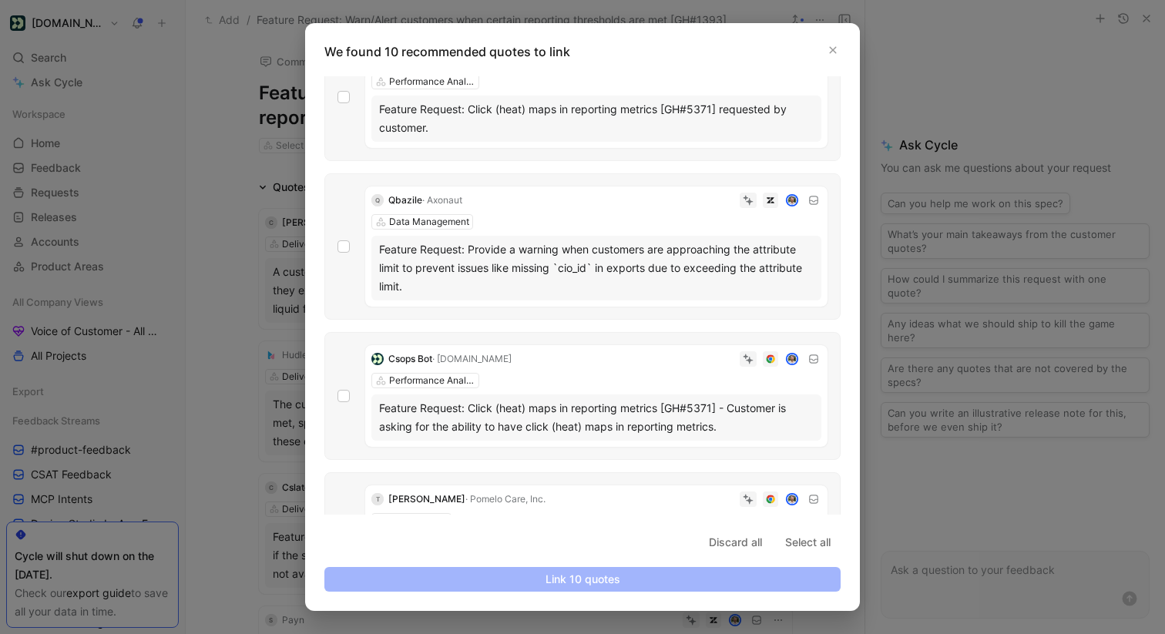
scroll to position [631, 0]
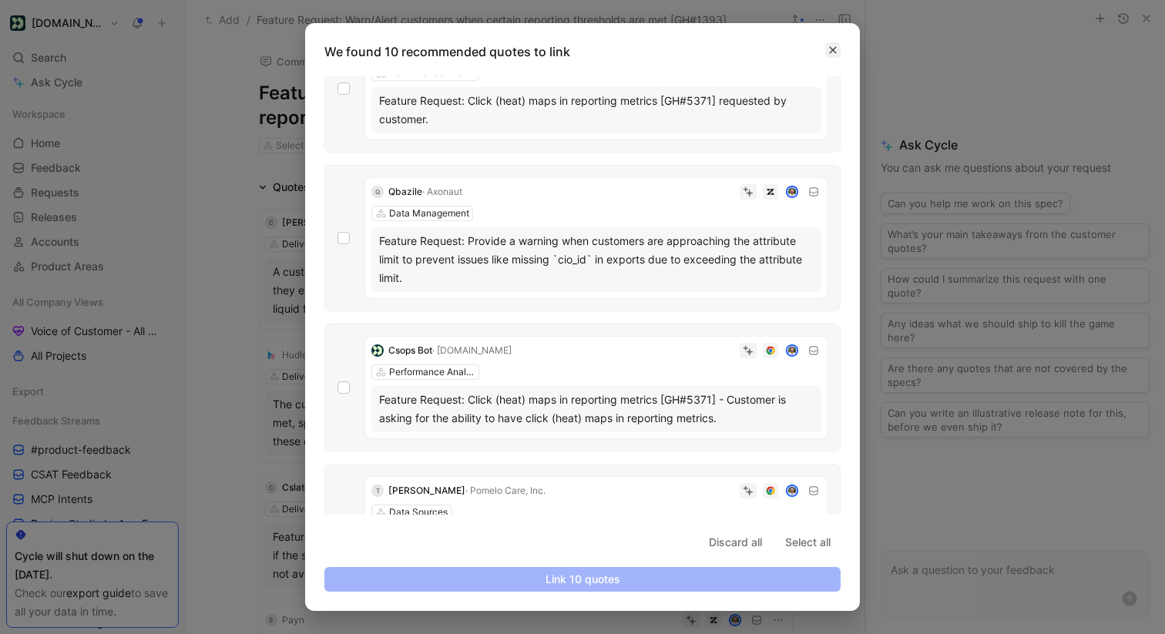
click at [833, 51] on icon "button" at bounding box center [832, 49] width 9 height 9
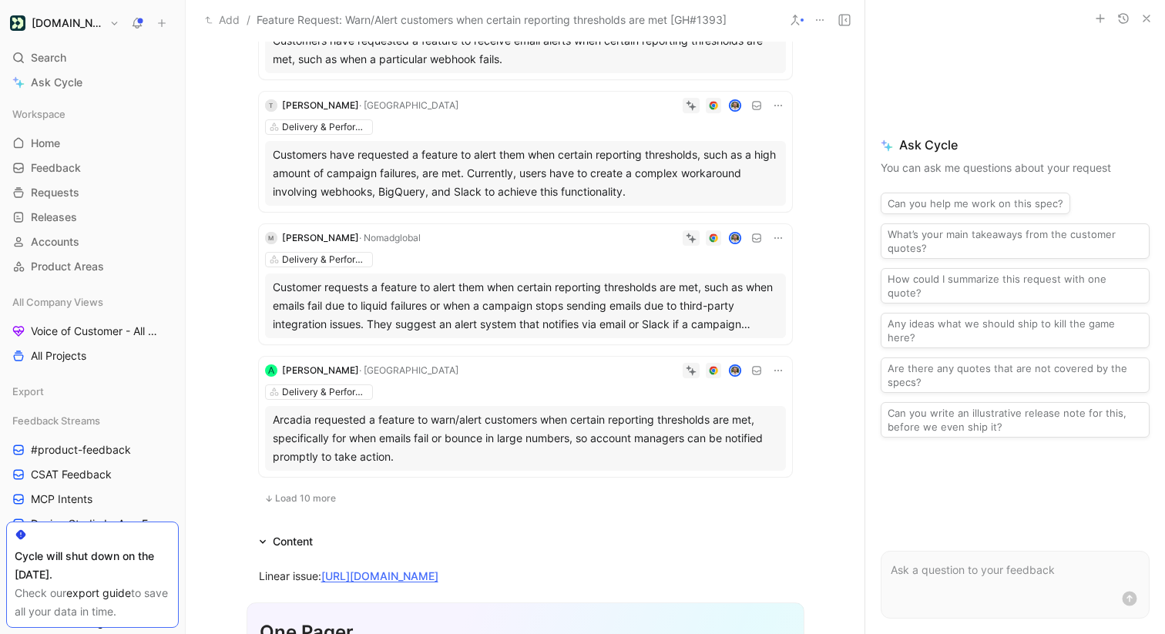
scroll to position [2328, 0]
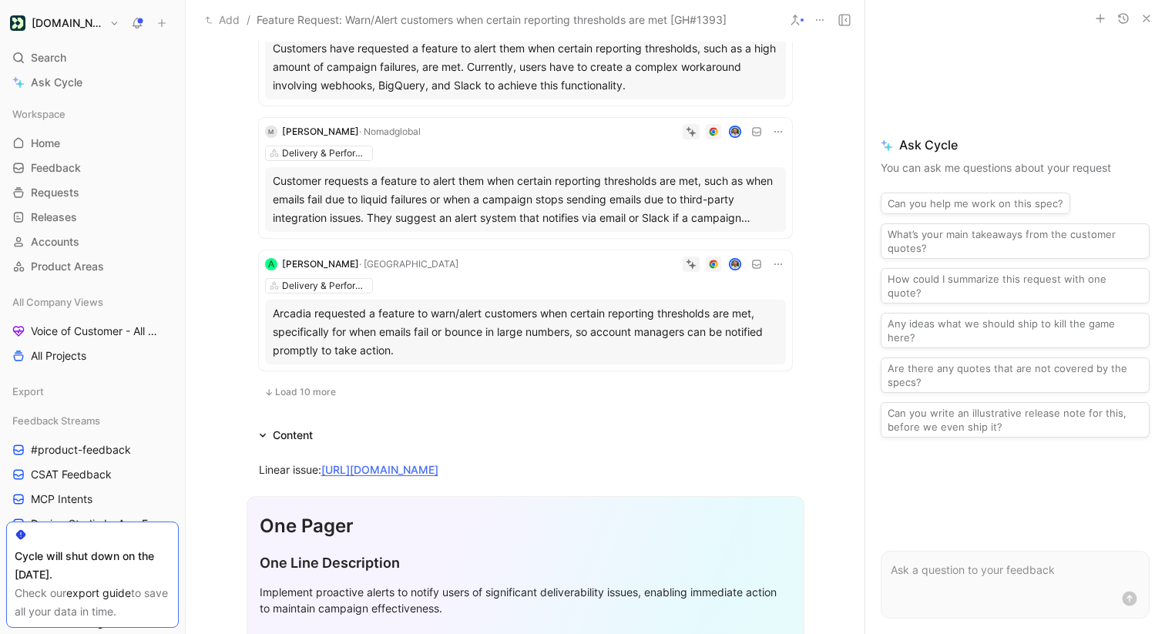
click at [285, 400] on button "Load 10 more" at bounding box center [300, 392] width 82 height 18
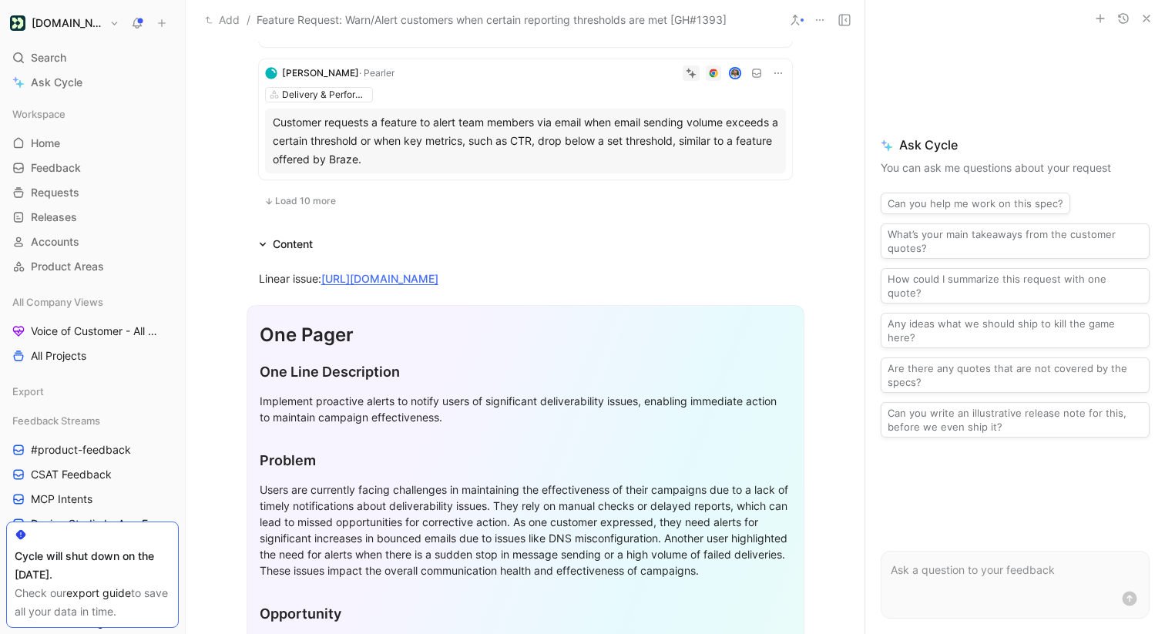
scroll to position [3759, 0]
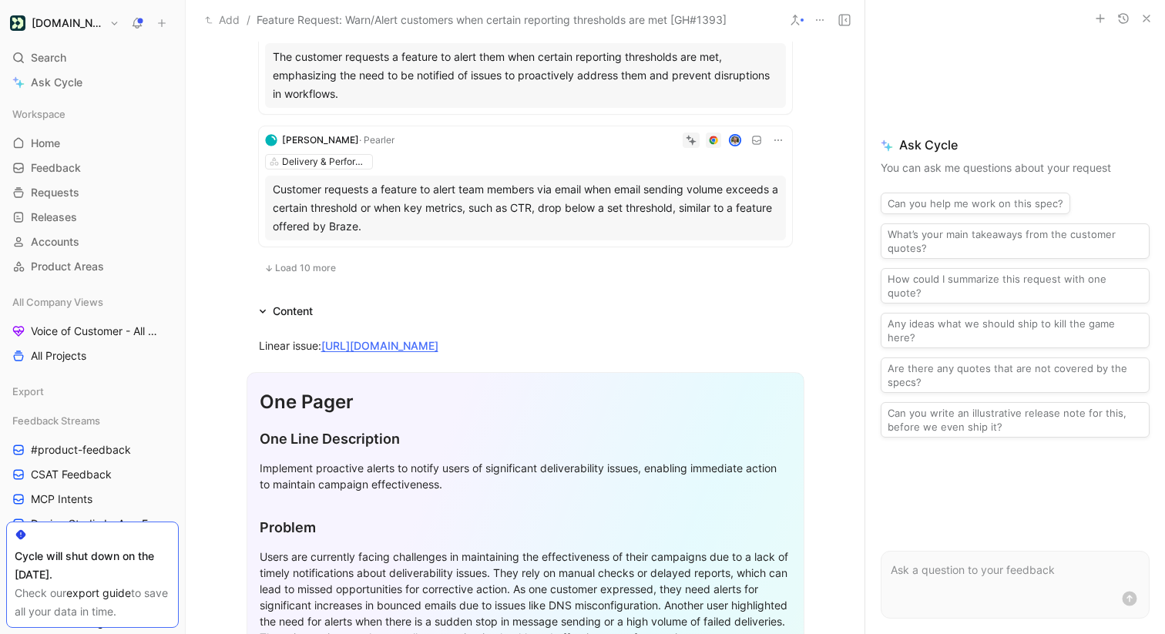
click at [308, 264] on span "Load 10 more" at bounding box center [305, 268] width 61 height 12
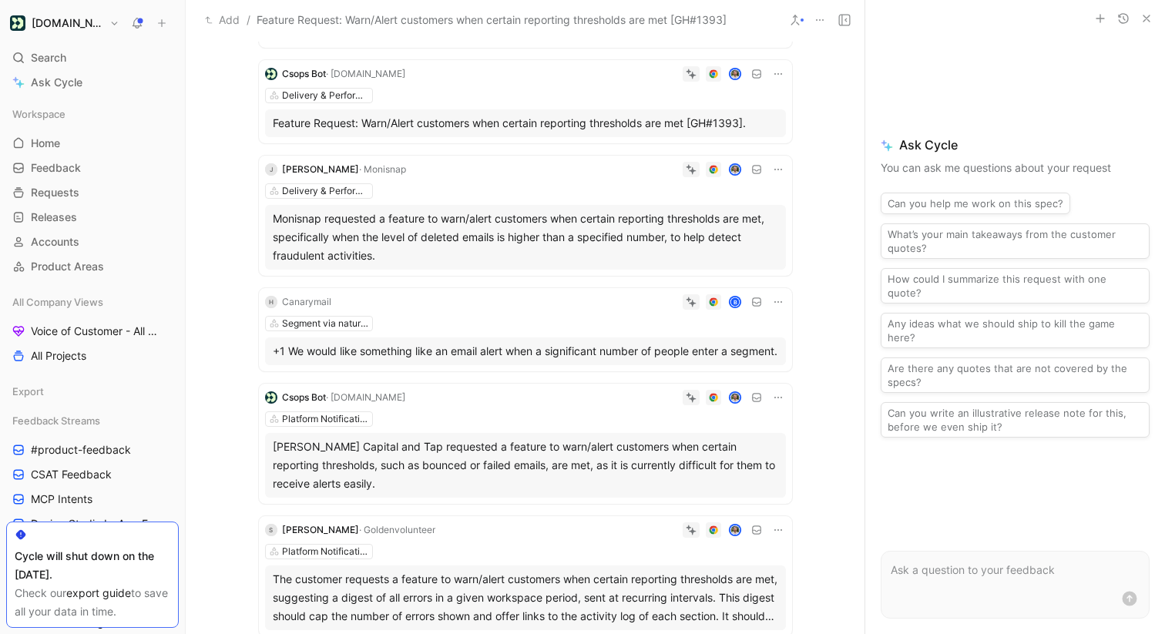
scroll to position [4703, 0]
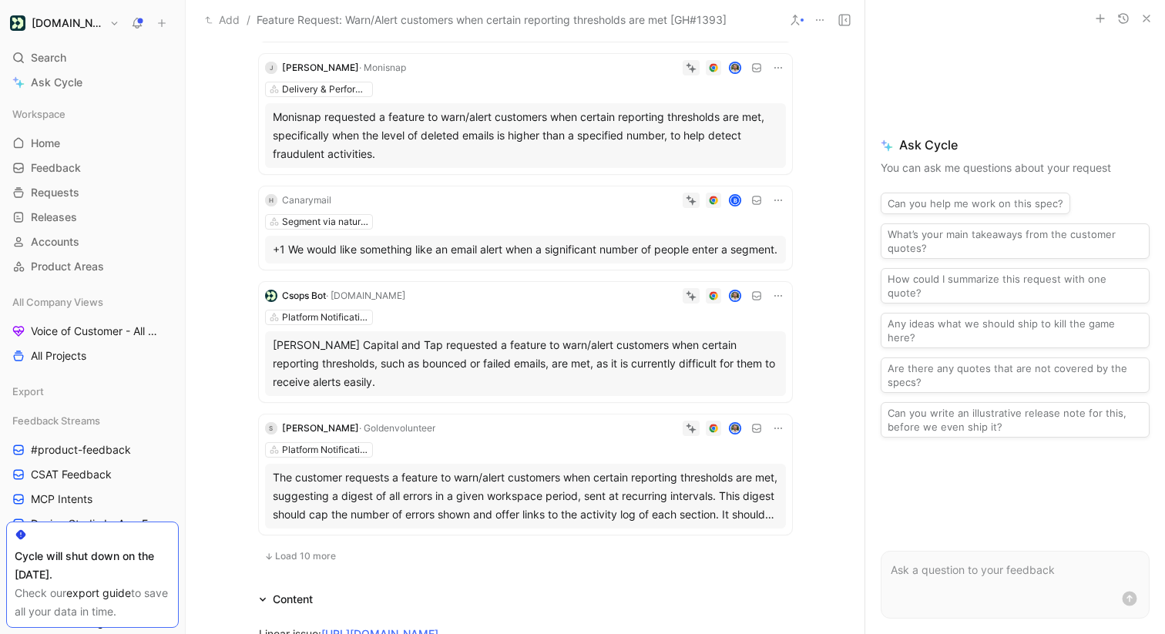
click at [480, 381] on div "Elena Capital and Tap requested a feature to warn/alert customers when certain …" at bounding box center [525, 363] width 505 height 55
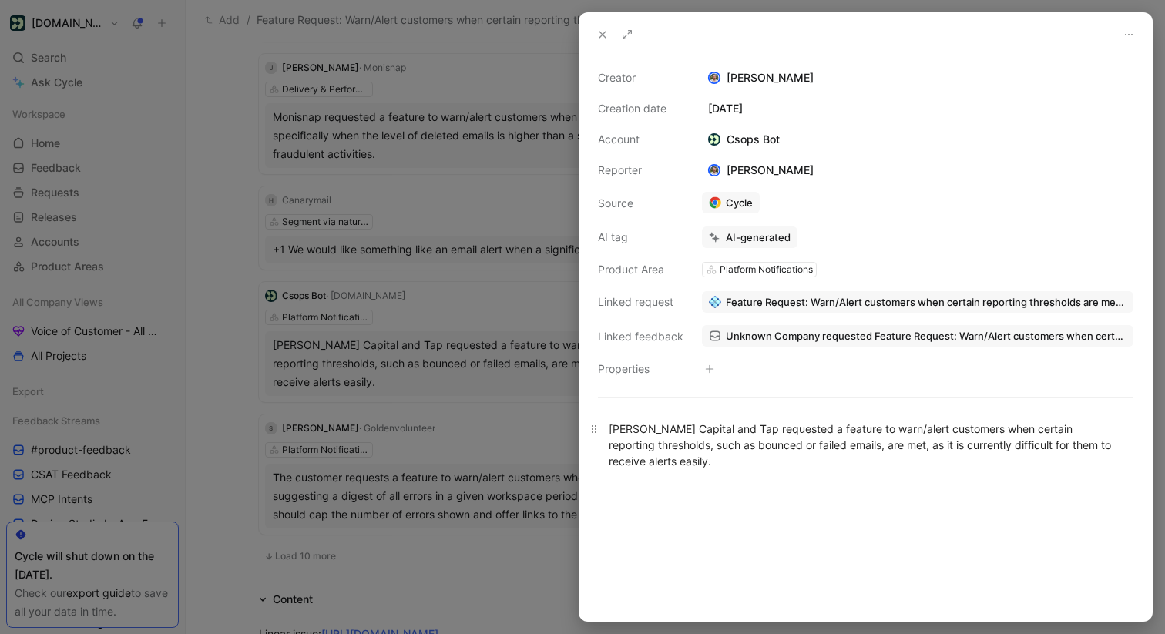
click at [777, 442] on div "Elena Capital and Tap requested a feature to warn/alert customers when certain …" at bounding box center [866, 445] width 514 height 49
copy div "Elena Capital and Tap requested a feature to warn/alert customers when certain …"
click at [498, 374] on div at bounding box center [582, 317] width 1165 height 634
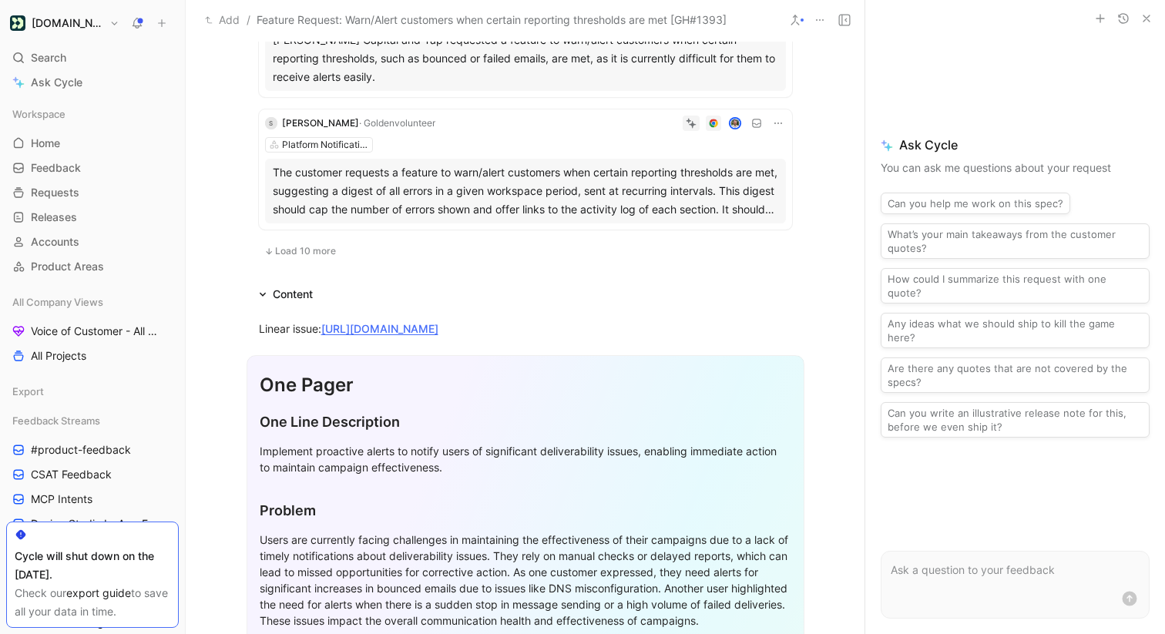
scroll to position [5018, 0]
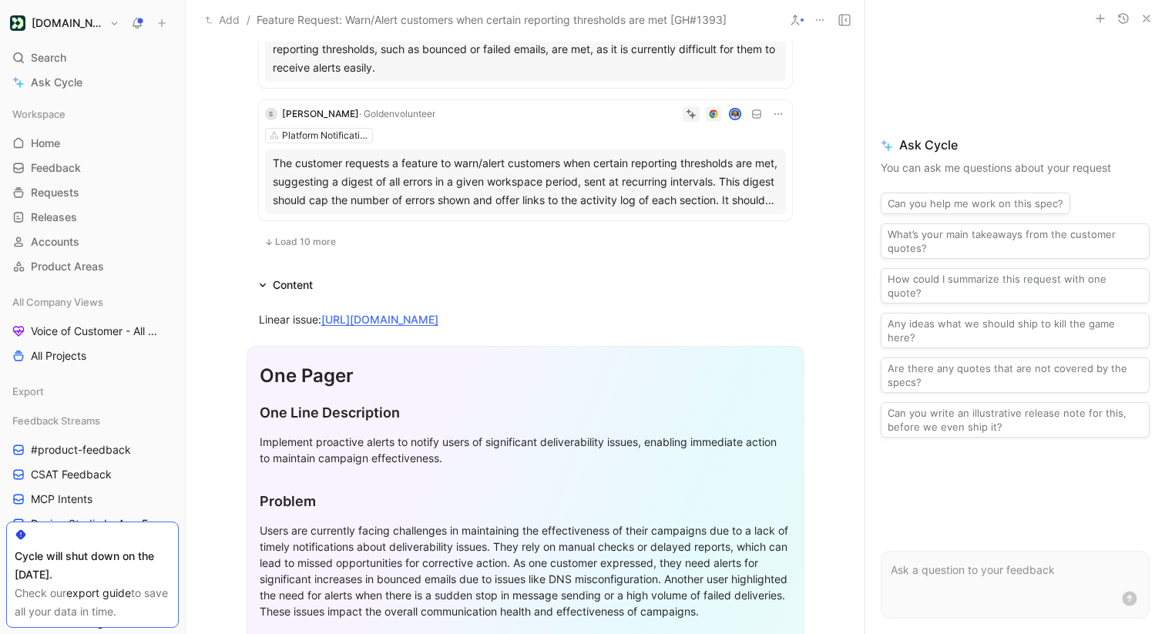
click at [294, 248] on span "Load 10 more" at bounding box center [305, 242] width 61 height 12
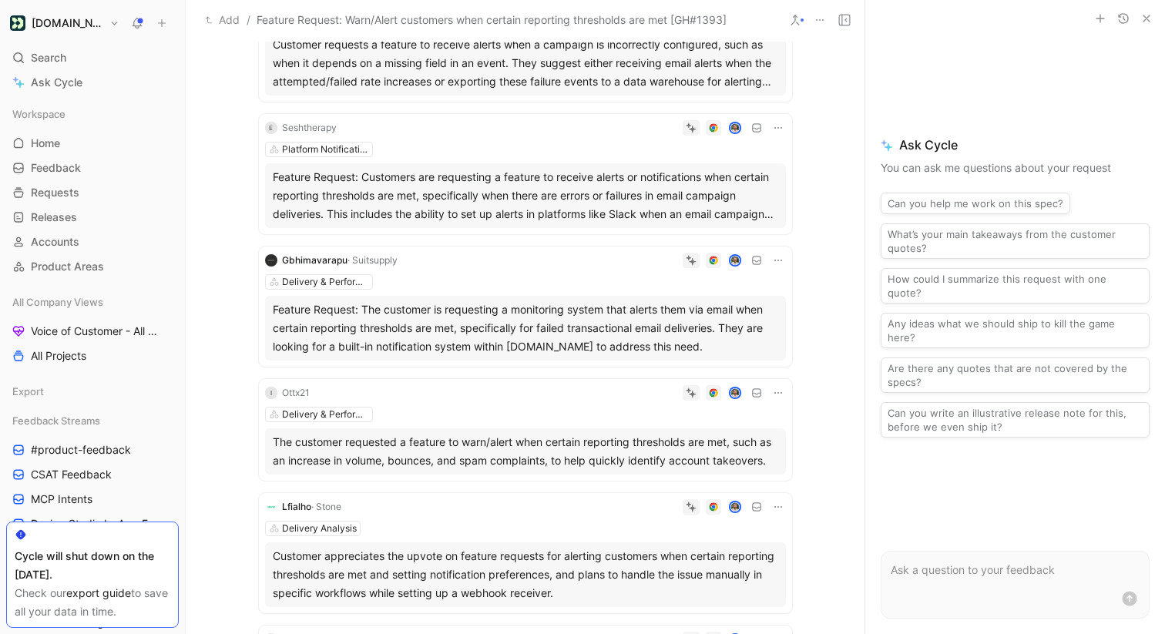
scroll to position [5377, 0]
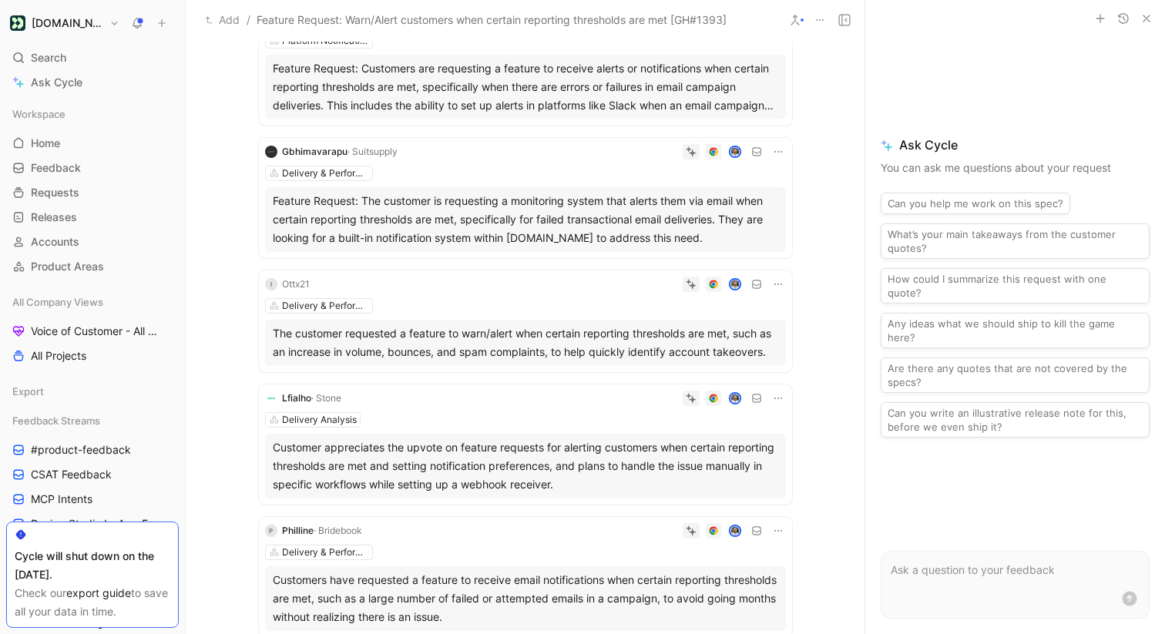
click at [623, 361] on div "The customer requested a feature to warn/alert when certain reporting threshold…" at bounding box center [525, 342] width 505 height 37
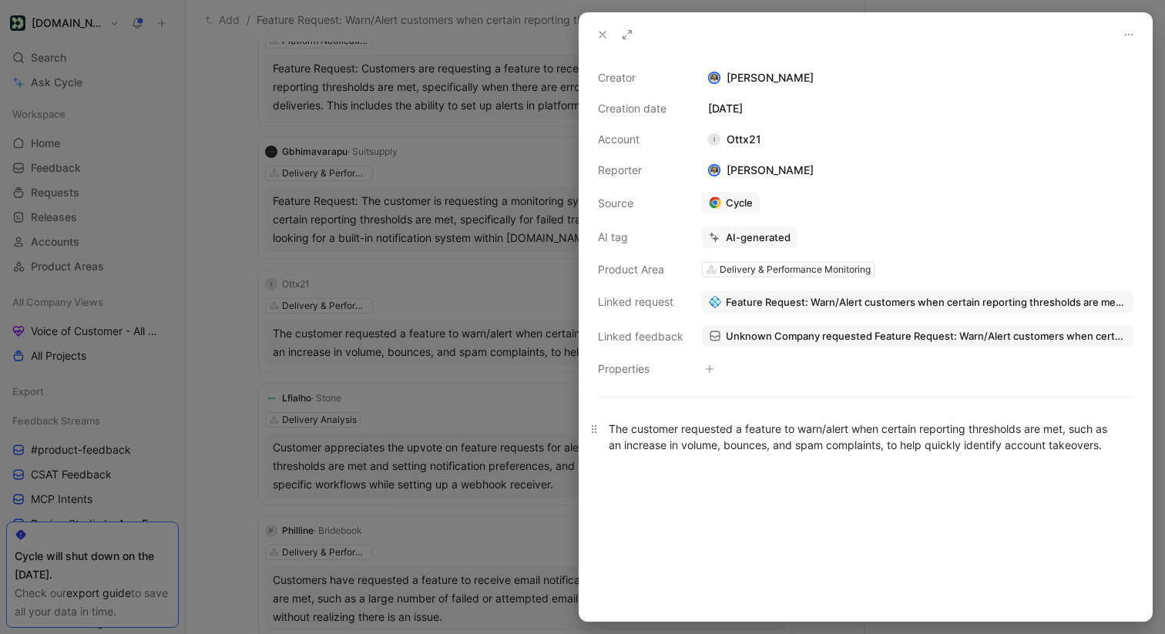
click at [784, 444] on div "The customer requested a feature to warn/alert when certain reporting threshold…" at bounding box center [866, 437] width 514 height 32
copy div "The customer requested a feature to warn/alert when certain reporting threshold…"
